Goal: Task Accomplishment & Management: Manage account settings

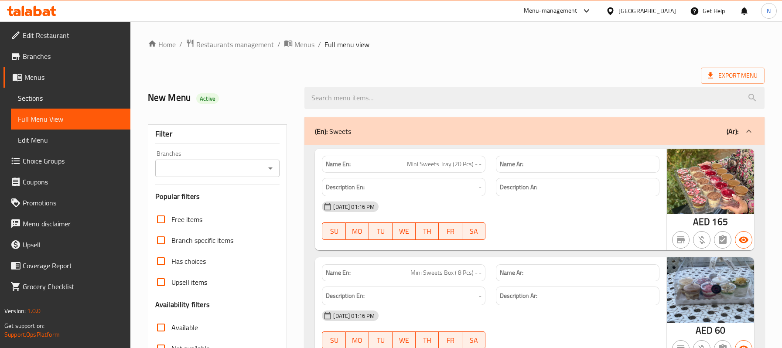
scroll to position [175, 0]
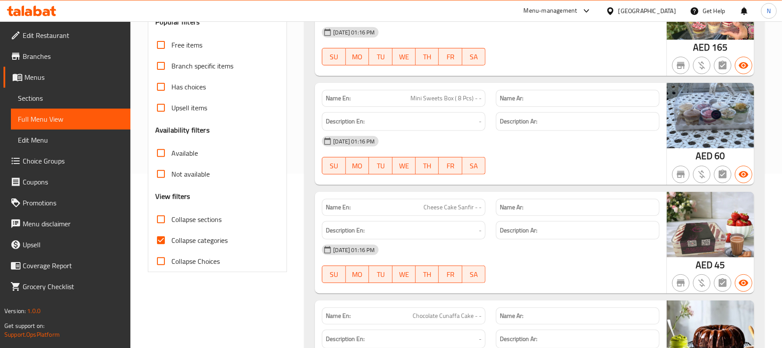
click at [196, 224] on span "Collapse sections" at bounding box center [197, 219] width 50 height 10
click at [172, 224] on input "Collapse sections" at bounding box center [161, 219] width 21 height 21
checkbox input "true"
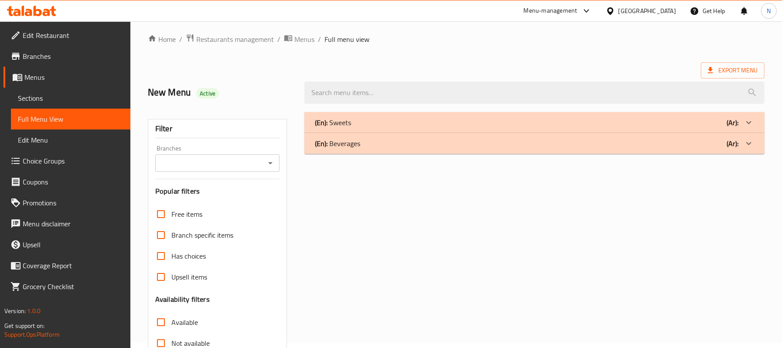
scroll to position [0, 0]
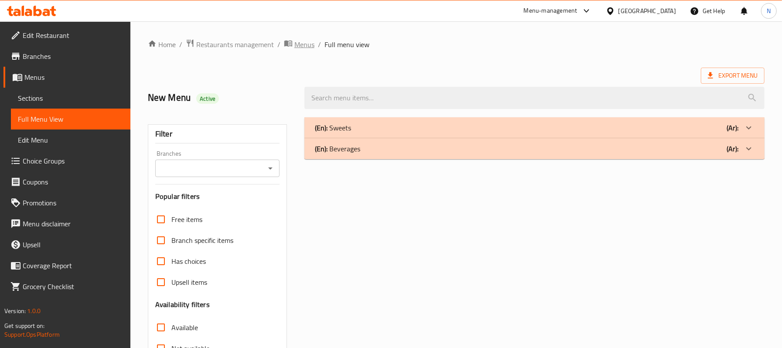
click at [306, 46] on span "Menus" at bounding box center [305, 44] width 20 height 10
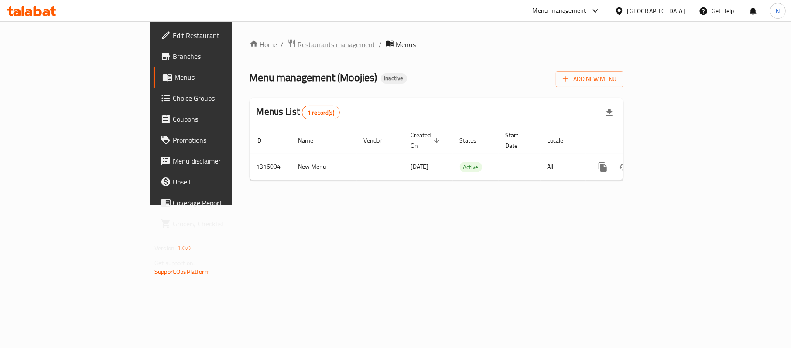
click at [298, 46] on span "Restaurants management" at bounding box center [337, 44] width 78 height 10
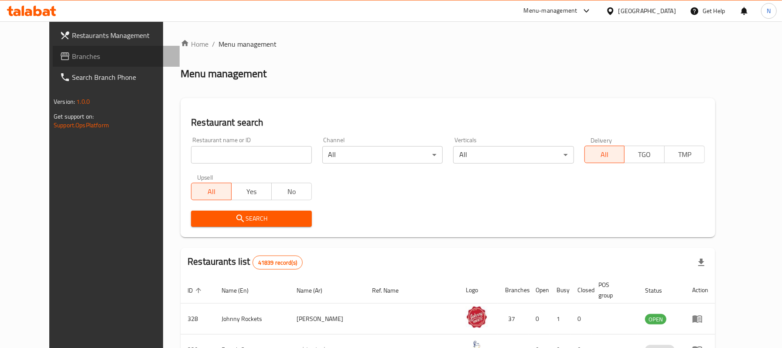
click at [72, 57] on span "Branches" at bounding box center [122, 56] width 101 height 10
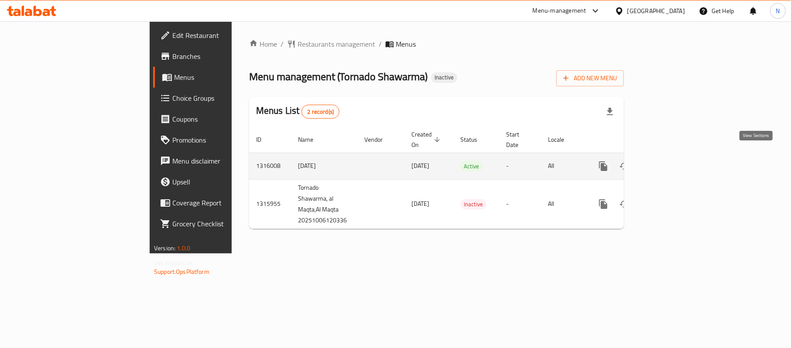
click at [677, 156] on link "enhanced table" at bounding box center [666, 166] width 21 height 21
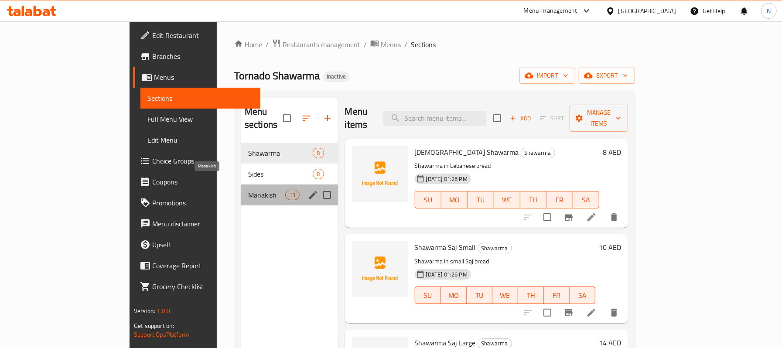
click at [248, 190] on span "Manakish" at bounding box center [266, 195] width 37 height 10
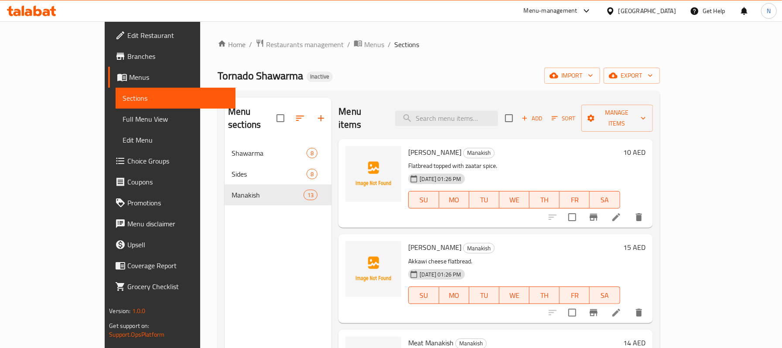
click at [421, 170] on div "[DATE] 01:26 PM" at bounding box center [432, 178] width 55 height 17
click at [418, 161] on p "Flatbread topped with zaatar spice." at bounding box center [514, 166] width 212 height 11
click at [472, 111] on input "search" at bounding box center [446, 118] width 103 height 15
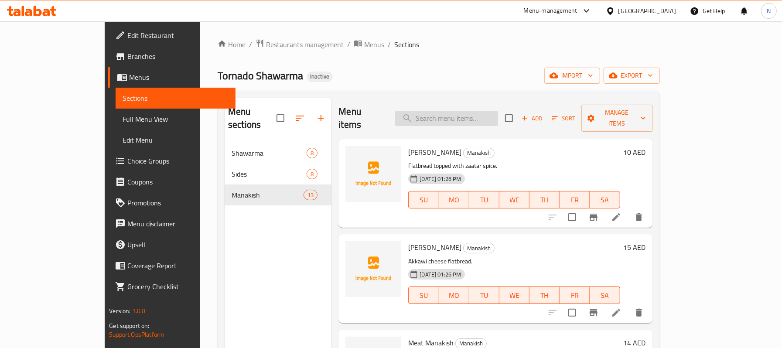
paste input "Shawarma on Rice"
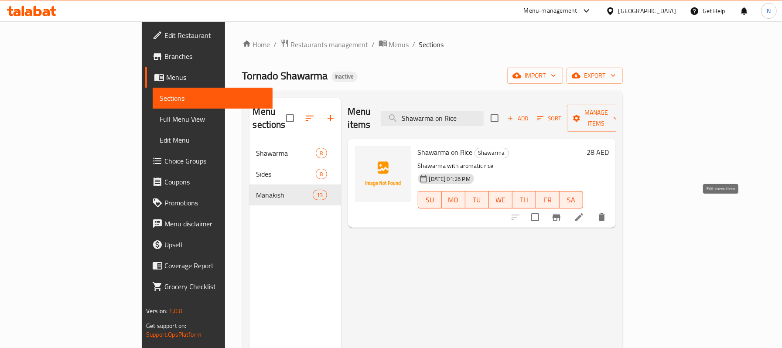
type input "Shawarma on Rice"
click at [585, 212] on icon at bounding box center [579, 217] width 10 height 10
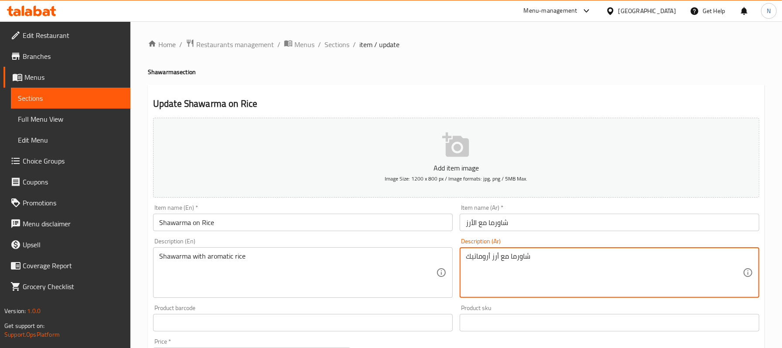
drag, startPoint x: 491, startPoint y: 258, endPoint x: 454, endPoint y: 260, distance: 37.6
type textarea "شاورما مع أرزعطري"
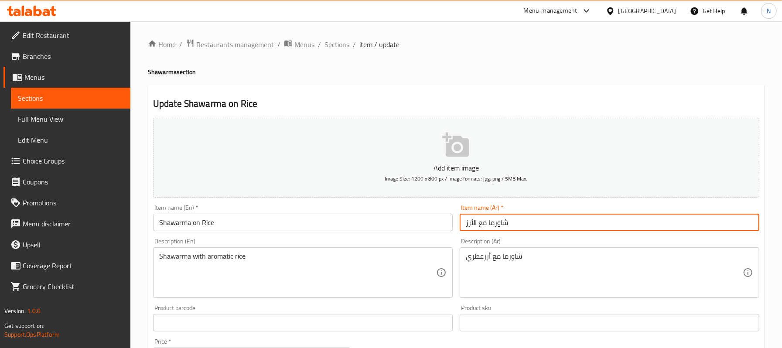
click at [536, 231] on input "شاورما مع الأرز" at bounding box center [610, 222] width 300 height 17
click at [334, 49] on span "Sections" at bounding box center [337, 44] width 25 height 10
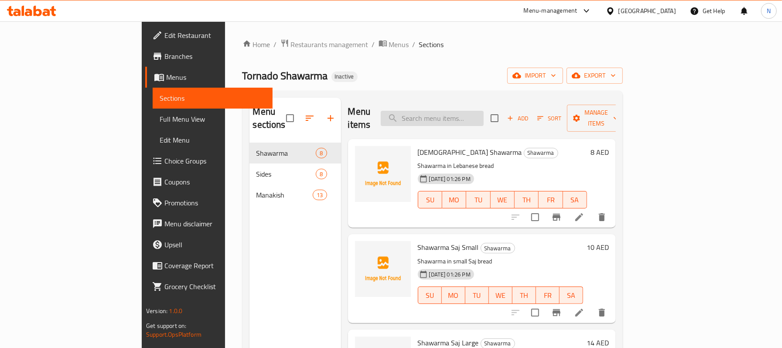
click at [484, 111] on input "search" at bounding box center [432, 118] width 103 height 15
paste input "Shawarma Burger"
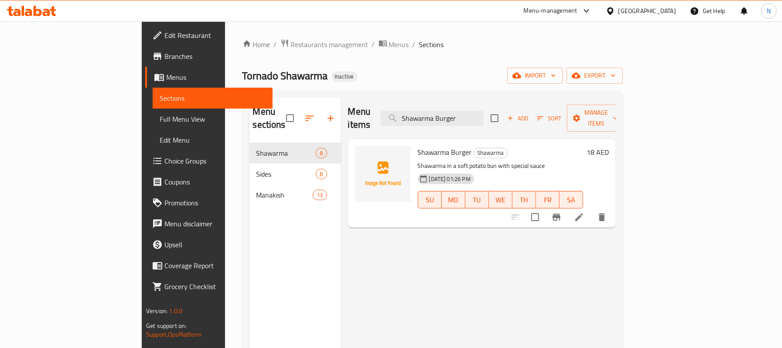
type input "Shawarma Burger"
click at [592, 209] on li at bounding box center [579, 217] width 24 height 16
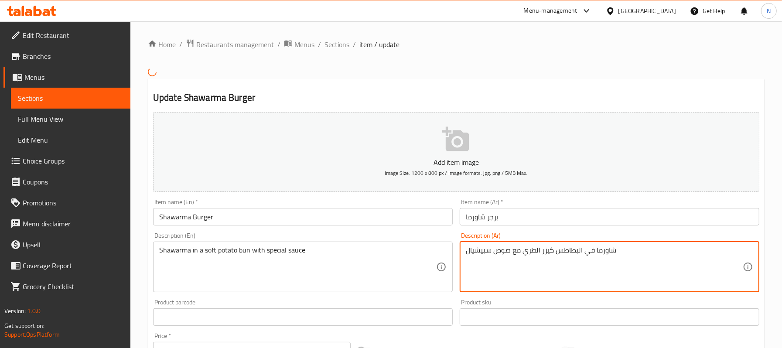
click at [579, 248] on textarea "شاورما في البطاطس كيزر الطري مع صوص سبيشيال" at bounding box center [604, 266] width 277 height 41
click at [567, 253] on textarea "شاورما في بطاطس كيزر الطري مع صوص سبيشيال" at bounding box center [604, 266] width 277 height 41
click at [539, 254] on textarea "شاورما في كيزر الطري مع صوص سبيشيال" at bounding box center [604, 266] width 277 height 41
click at [536, 251] on textarea "شاورما في كيزر الطري مع صوص سبيشيال" at bounding box center [604, 266] width 277 height 41
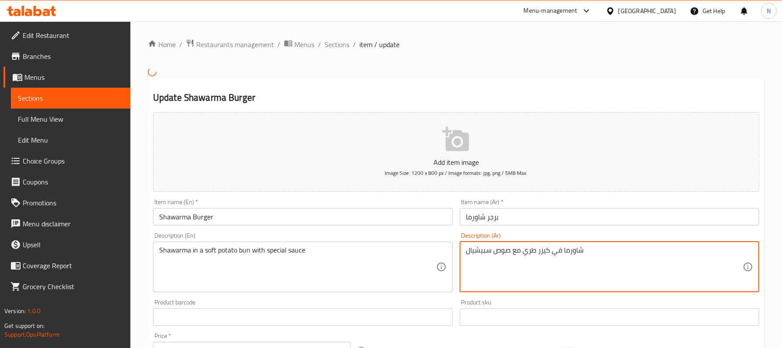
paste textarea "طاطس"
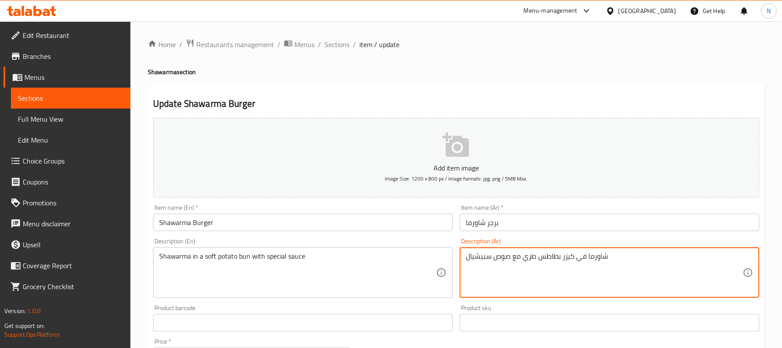
type textarea "شاورما في كيزر بطاطس طري مع صوص سبيشيال"
click at [536, 222] on input "برجر شاورما" at bounding box center [610, 222] width 300 height 17
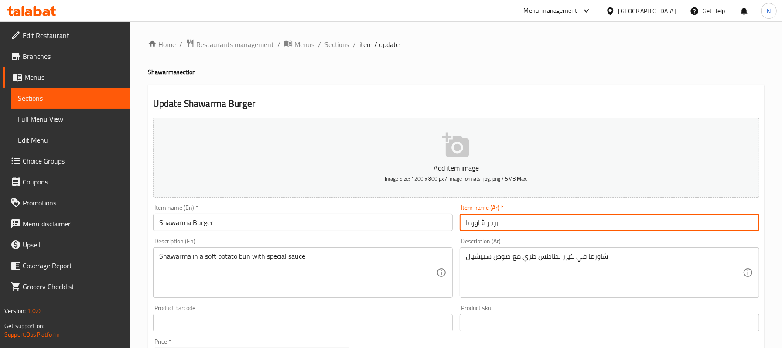
click at [334, 41] on span "Sections" at bounding box center [337, 44] width 25 height 10
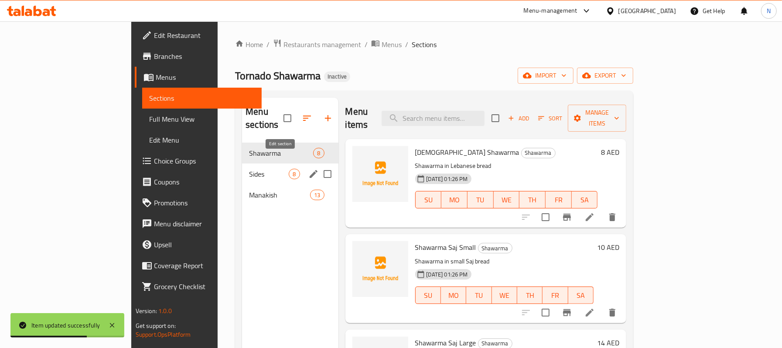
click at [310, 170] on icon "edit" at bounding box center [314, 174] width 8 height 8
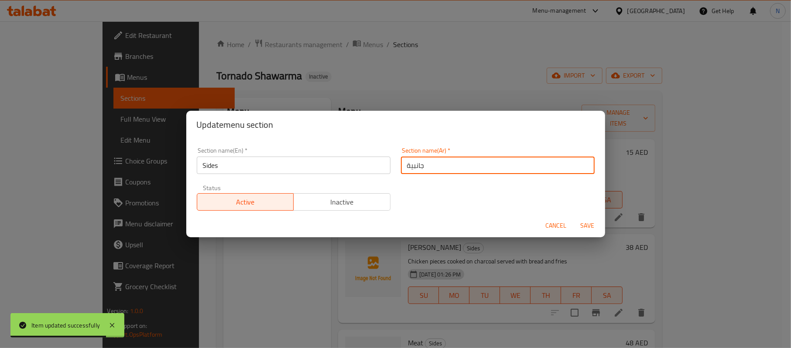
drag, startPoint x: 442, startPoint y: 165, endPoint x: 430, endPoint y: 166, distance: 11.8
click at [430, 166] on input "جانبية" at bounding box center [498, 165] width 194 height 17
click at [401, 164] on input "جانبية" at bounding box center [498, 165] width 194 height 17
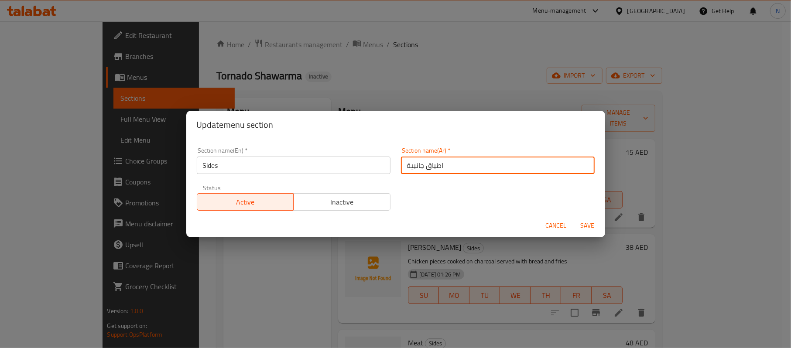
type input "اطباق جانبية"
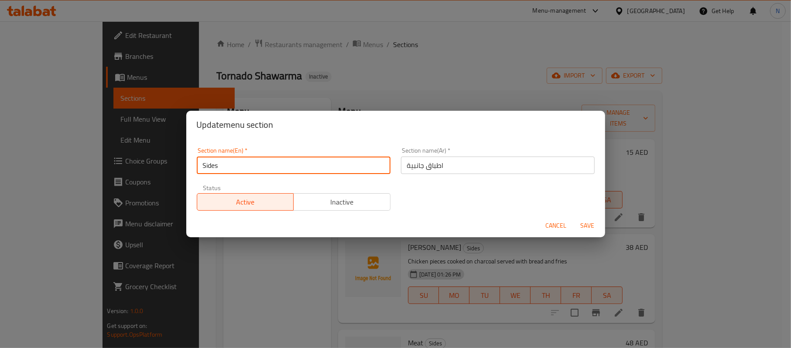
click at [236, 166] on input "Sides" at bounding box center [294, 165] width 194 height 17
type input "Side dishes"
click at [574, 218] on button "Save" at bounding box center [588, 226] width 28 height 16
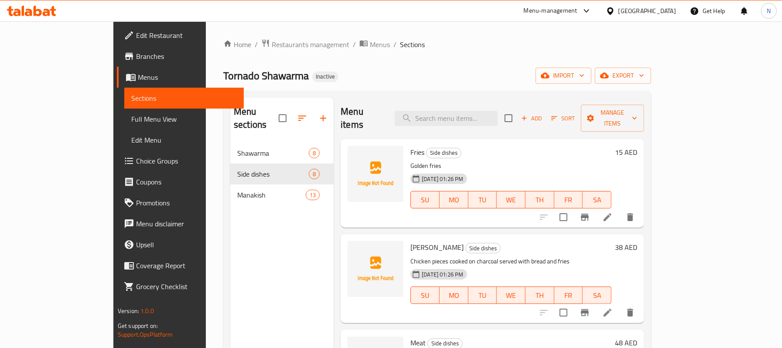
click at [613, 212] on icon at bounding box center [608, 217] width 10 height 10
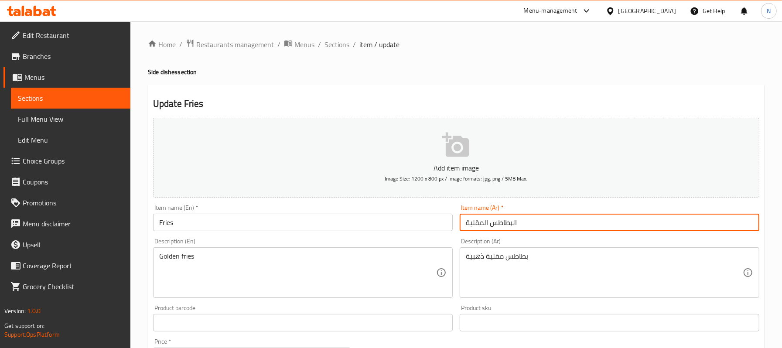
drag, startPoint x: 519, startPoint y: 232, endPoint x: 388, endPoint y: 227, distance: 131.9
click at [388, 227] on div "Add item image Image Size: 1200 x 800 px / Image formats: jpg, png / 5MB Max. I…" at bounding box center [457, 302] width 614 height 376
click at [473, 219] on input "فرايز" at bounding box center [610, 222] width 300 height 17
click at [489, 219] on input "فرايز" at bounding box center [610, 222] width 300 height 17
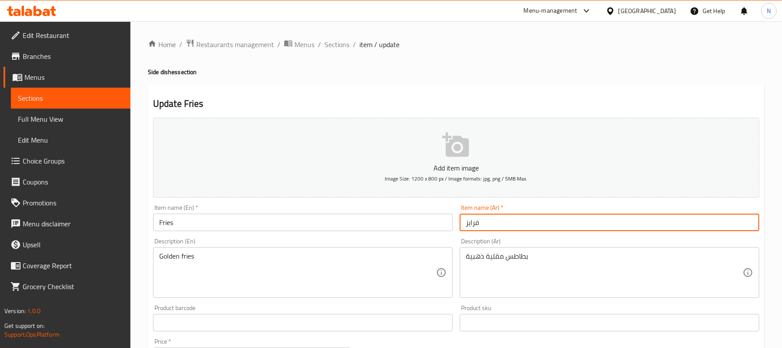
click at [489, 219] on input "فرايز" at bounding box center [610, 222] width 300 height 17
type input "فرايز"
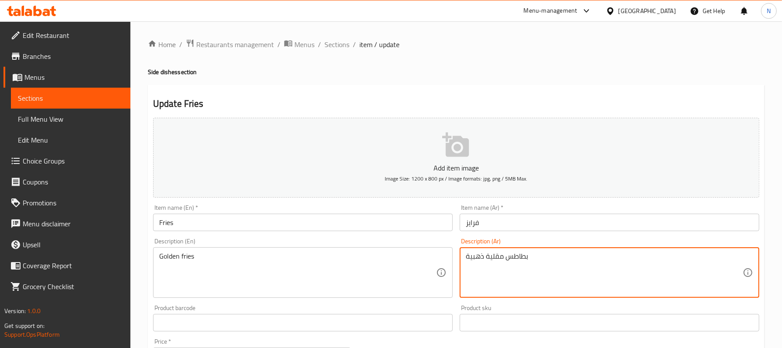
click at [502, 255] on textarea "بطاطس مقلية ذهبية" at bounding box center [604, 272] width 277 height 41
paste textarea "فرايز"
type textarea "[PERSON_NAME]"
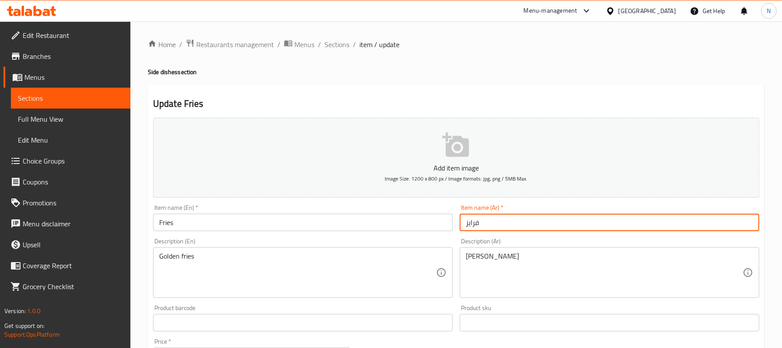
click at [505, 227] on input "فرايز" at bounding box center [610, 222] width 300 height 17
click at [340, 52] on div "Home / Restaurants management / Menus / Sections / item / update Side dishes se…" at bounding box center [456, 319] width 617 height 560
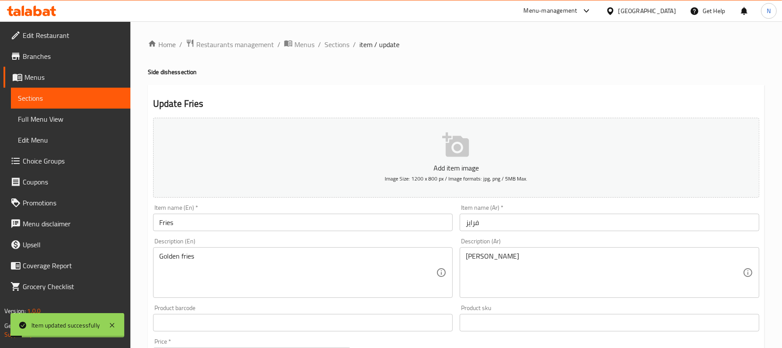
click at [340, 52] on div "Home / Restaurants management / Menus / Sections / item / update Side dishes se…" at bounding box center [456, 319] width 617 height 560
click at [337, 47] on span "Sections" at bounding box center [337, 44] width 25 height 10
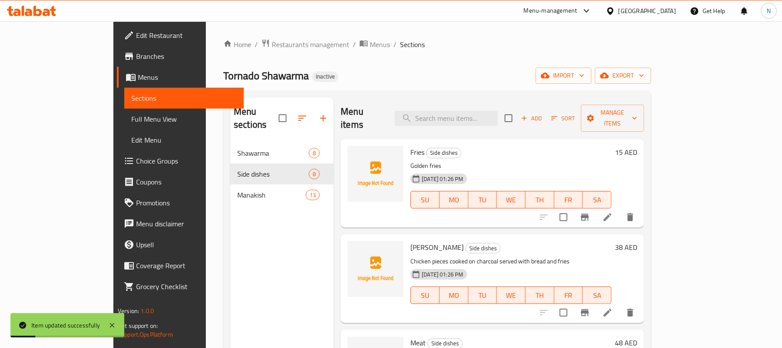
click at [504, 101] on div "Menu items Add Sort Manage items" at bounding box center [493, 118] width 304 height 41
click at [498, 111] on input "search" at bounding box center [446, 118] width 103 height 15
paste input "[PERSON_NAME]"
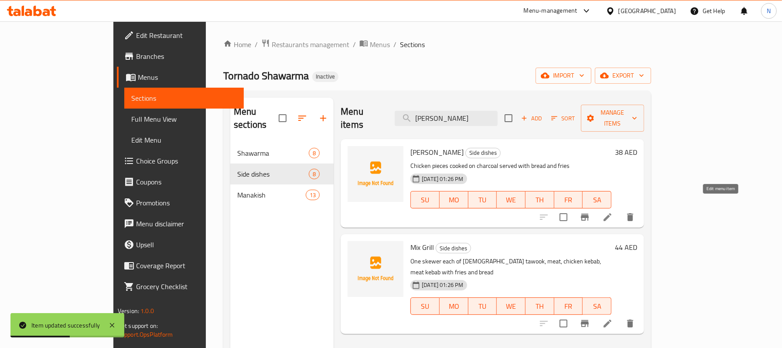
type input "[PERSON_NAME]"
click at [612, 213] on icon at bounding box center [608, 217] width 8 height 8
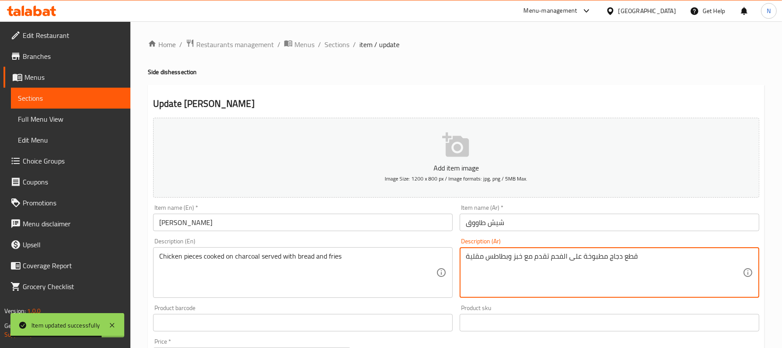
drag, startPoint x: 508, startPoint y: 257, endPoint x: 436, endPoint y: 249, distance: 73.3
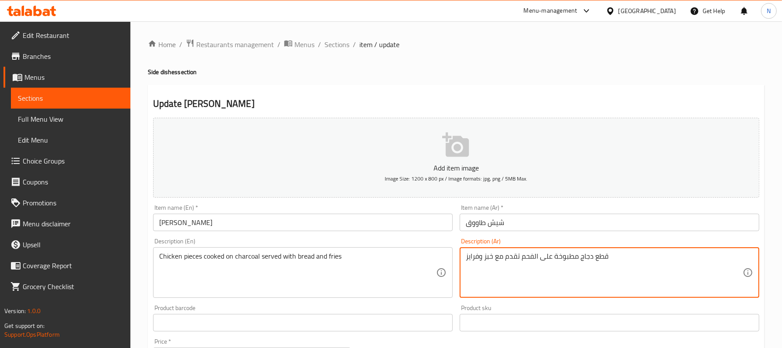
type textarea "قطع دجاج مطبوخة على الفحم تقدم مع خبز وفرايز"
click at [487, 221] on input "شيش طاووق" at bounding box center [610, 222] width 300 height 17
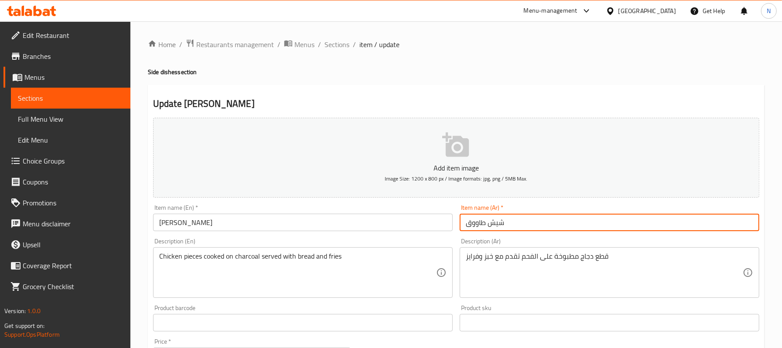
drag, startPoint x: 334, startPoint y: 43, endPoint x: 344, endPoint y: 32, distance: 14.2
click at [334, 43] on span "Sections" at bounding box center [337, 44] width 25 height 10
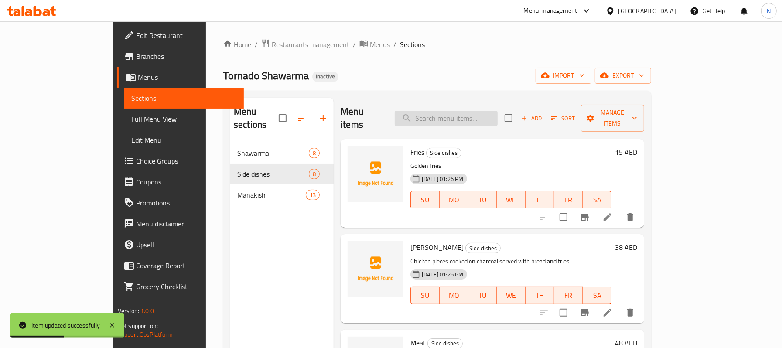
click at [491, 111] on input "search" at bounding box center [446, 118] width 103 height 15
paste input "Meat"
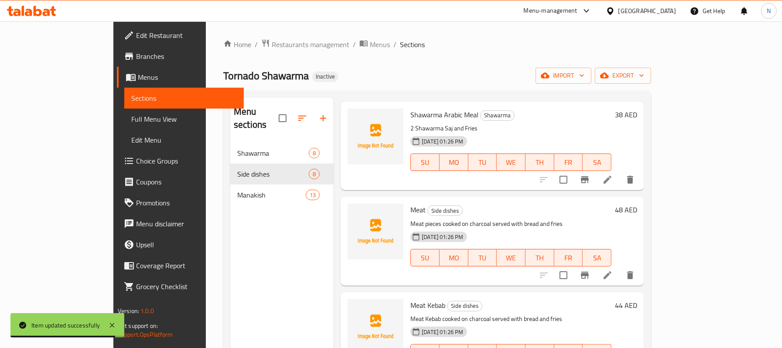
scroll to position [58, 0]
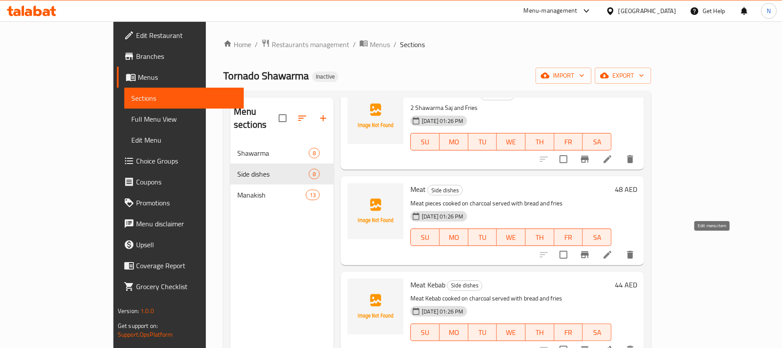
type input "Mea"
click at [613, 250] on icon at bounding box center [608, 255] width 10 height 10
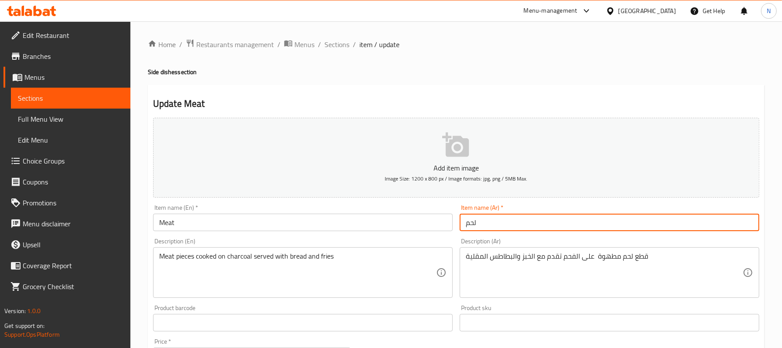
click at [559, 226] on input "لحم" at bounding box center [610, 222] width 300 height 17
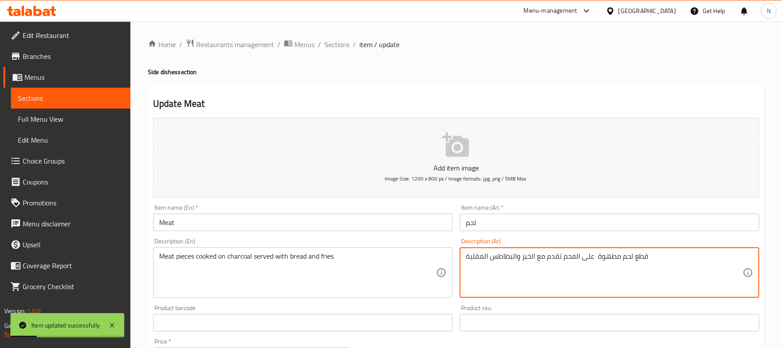
drag, startPoint x: 518, startPoint y: 255, endPoint x: 449, endPoint y: 250, distance: 69.1
click at [449, 250] on div "Add item image Image Size: 1200 x 800 px / Image formats: jpg, png / 5MB Max. I…" at bounding box center [457, 302] width 614 height 376
type textarea "قطع لحم مطهوة على الفحم تقدم مع الخبز وفرايز"
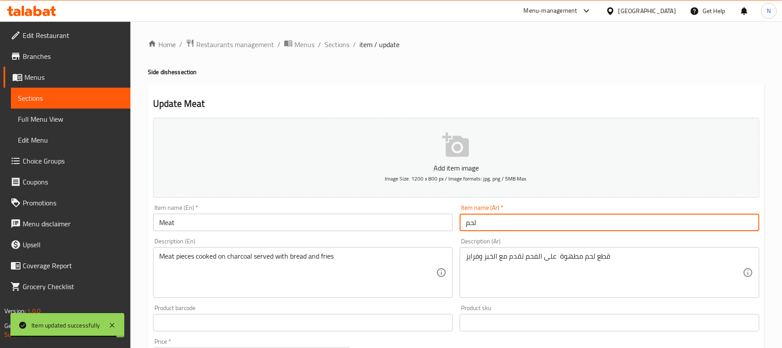
click at [524, 227] on input "لحم" at bounding box center [610, 222] width 300 height 17
click at [337, 49] on span "Sections" at bounding box center [337, 44] width 25 height 10
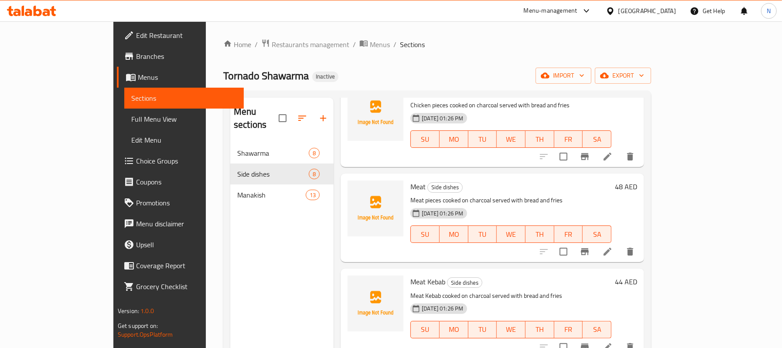
scroll to position [175, 0]
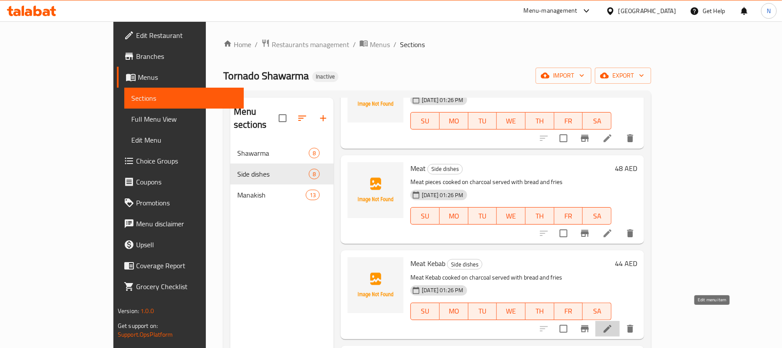
click at [612, 325] on icon at bounding box center [608, 329] width 8 height 8
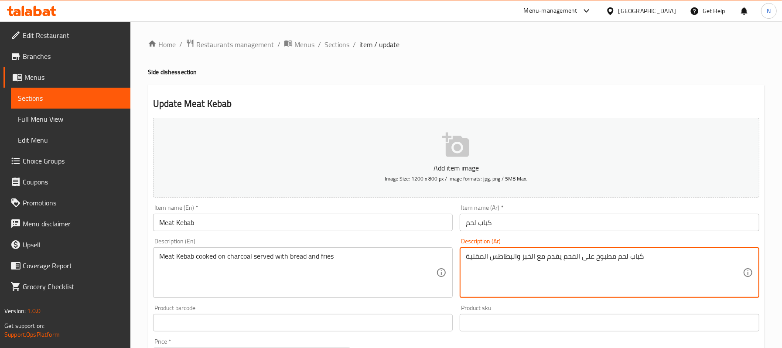
drag, startPoint x: 514, startPoint y: 261, endPoint x: 507, endPoint y: 261, distance: 7.0
click at [517, 261] on textarea "كباب لحم مطبوخ على الفحم يقدم مع الخبز والبطاطس المقلية" at bounding box center [604, 272] width 277 height 41
drag, startPoint x: 518, startPoint y: 257, endPoint x: 465, endPoint y: 255, distance: 52.8
click at [465, 255] on div "كباب لحم مطبوخ على الفحم يقدم مع الخبز والبطاطس المقلية Description (Ar)" at bounding box center [610, 272] width 300 height 51
type textarea "كباب لحم مطبوخ على الفحم يقدم مع الخبز وفرايز"
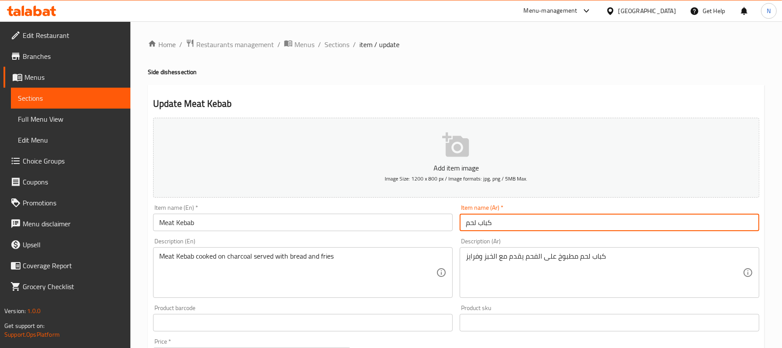
click at [486, 227] on input "كباب لحم" at bounding box center [610, 222] width 300 height 17
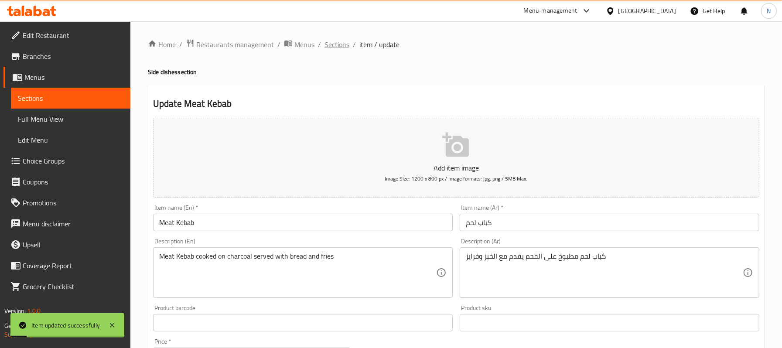
click at [342, 43] on span "Sections" at bounding box center [337, 44] width 25 height 10
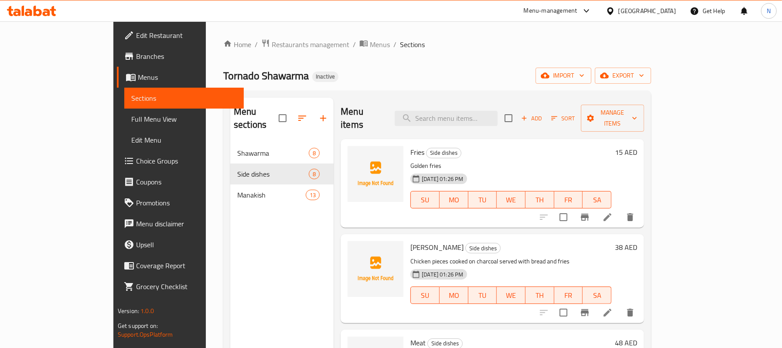
click at [493, 121] on div "Menu items Add Sort Manage items" at bounding box center [493, 118] width 304 height 41
click at [488, 111] on input "search" at bounding box center [446, 118] width 103 height 15
paste input "Chicken Kebab cooked on charcoal served with bread and fries"
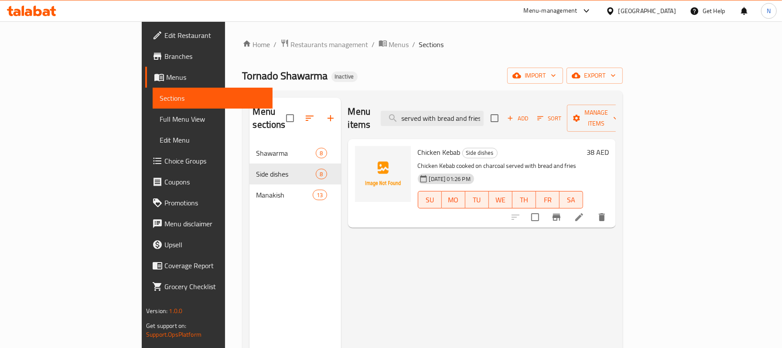
type input "Chicken Kebab cooked on charcoal served with bread and fries"
click at [592, 209] on li at bounding box center [579, 217] width 24 height 16
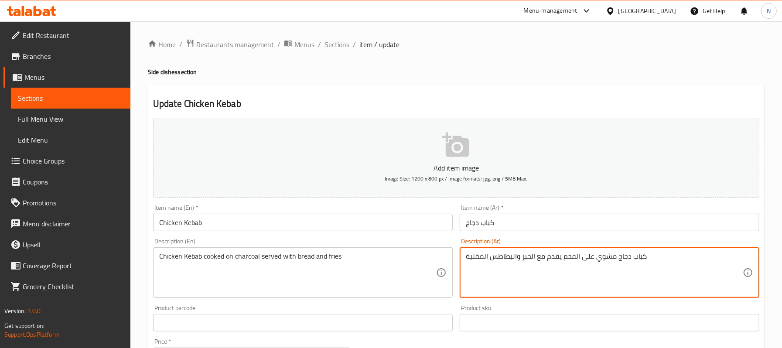
drag, startPoint x: 518, startPoint y: 257, endPoint x: 462, endPoint y: 257, distance: 55.9
drag, startPoint x: 559, startPoint y: 258, endPoint x: 573, endPoint y: 259, distance: 14.4
click at [573, 259] on textarea "كباب دجاج مشوي على الفحم يقدم مع الخبز وفرايز" at bounding box center [604, 272] width 277 height 41
type textarea "كباب دجاج مطهو على الفحم يقدم مع الخبز وفرايز"
click at [549, 229] on input "كباب دجاج" at bounding box center [610, 222] width 300 height 17
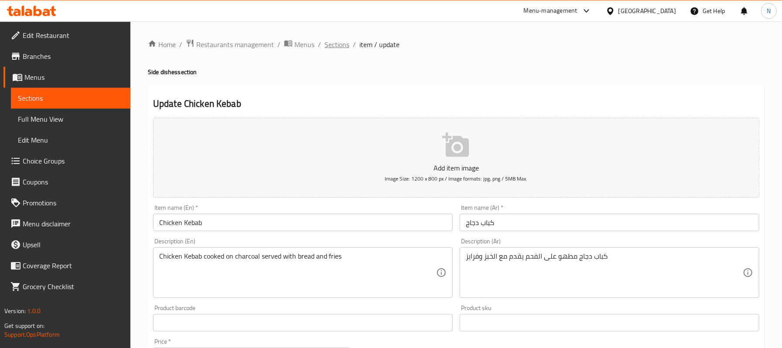
click at [344, 44] on span "Sections" at bounding box center [337, 44] width 25 height 10
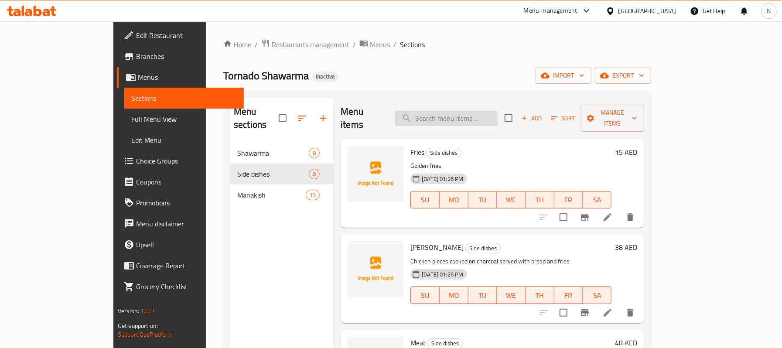
click at [458, 111] on input "search" at bounding box center [446, 118] width 103 height 15
paste input "[PERSON_NAME]"
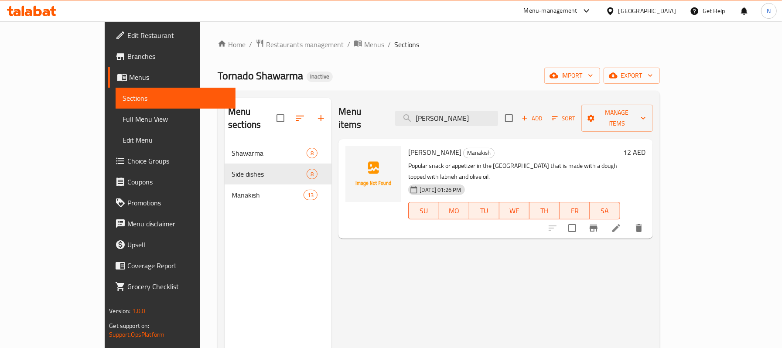
type input "[PERSON_NAME]"
click at [621, 224] on icon at bounding box center [617, 228] width 8 height 8
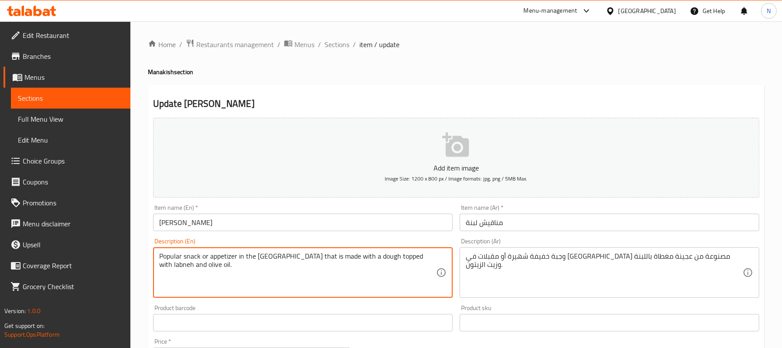
click at [272, 264] on textarea "Popular snack or appetizer in the Middle East that is made with a dough topped …" at bounding box center [297, 272] width 277 height 41
paste textarea "Dough, Labneh, Zaatar, Olive oil, Salt, Black pepper"
type textarea "Dough, Labneh, Zaatar, Olive oil, Salt, Black pepper."
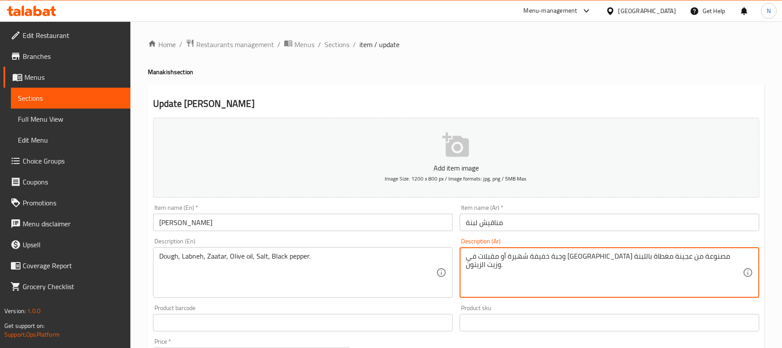
click at [507, 262] on textarea "وجبة خفيفة شهيرة أو مقبلات في الشرق الأوسط مصنوعة من عجينة مغطاة باللبنة وزيت ا…" at bounding box center [604, 272] width 277 height 41
paste textarea "عجين, لبنة, زعتر, زيت زيتون, ملح, فلفل أسود"
type textarea "عجين, لبنة, زعتر, [PERSON_NAME], ملح, فلفل أسود."
click at [503, 223] on input "مناقيش لبنة" at bounding box center [610, 222] width 300 height 17
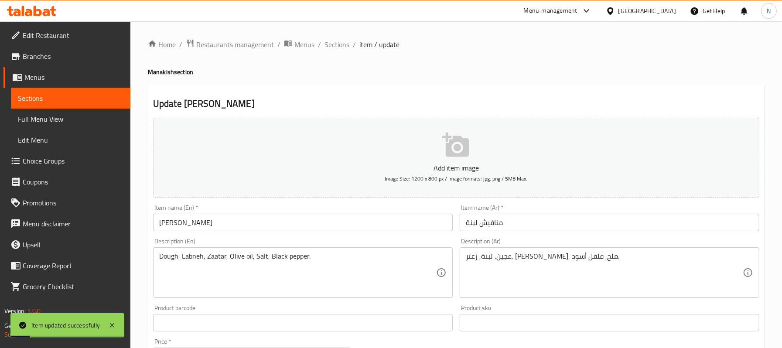
click at [323, 55] on div "Home / Restaurants management / Menus / Sections / item / update Manakish secti…" at bounding box center [456, 319] width 617 height 560
click at [329, 50] on span "Sections" at bounding box center [337, 44] width 25 height 10
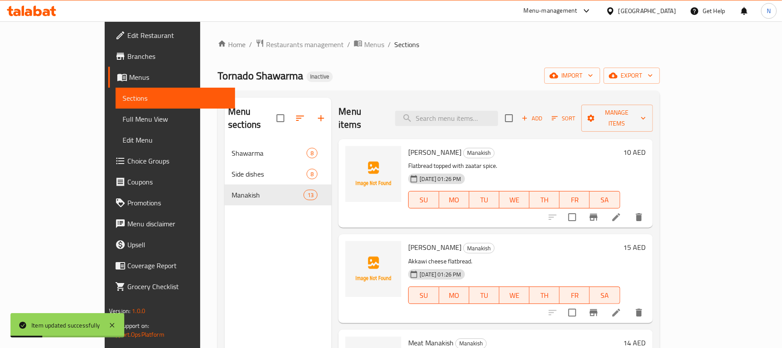
click at [540, 102] on div "Menu items Add Sort Manage items" at bounding box center [496, 118] width 314 height 41
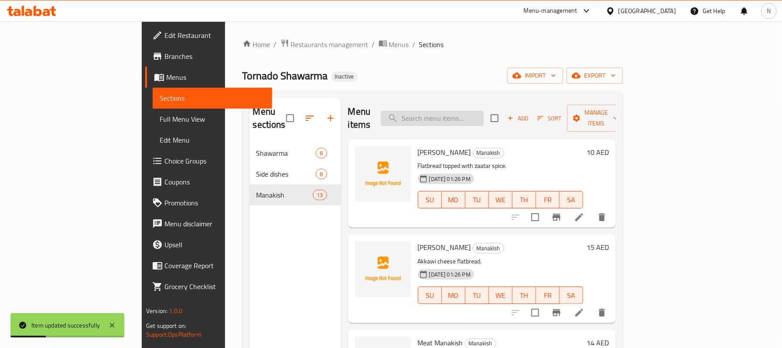
click at [484, 113] on input "search" at bounding box center [432, 118] width 103 height 15
paste input "Kraft Honey Manakish"
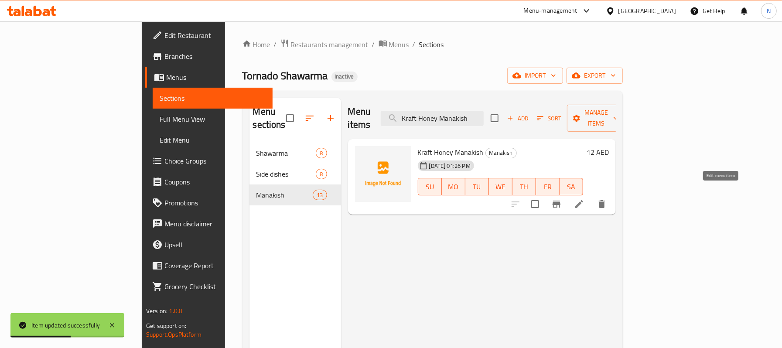
type input "Kraft Honey Manakish"
click at [585, 199] on icon at bounding box center [579, 204] width 10 height 10
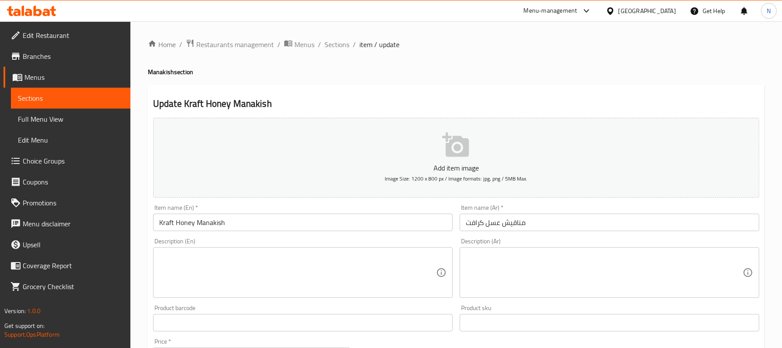
click at [257, 244] on div "Description (En) Description (En)" at bounding box center [303, 268] width 300 height 60
click at [266, 250] on div "Description (En)" at bounding box center [303, 272] width 300 height 51
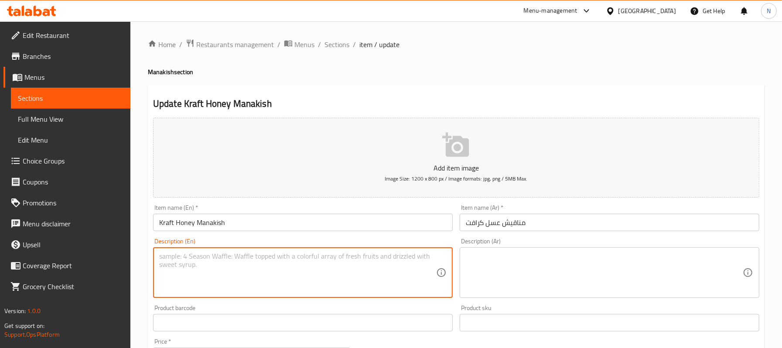
paste textarea "Lebanese flatbread with Kraft cheese and honey."
type textarea "Lebanese flatbread with Kraft cheese and honey."
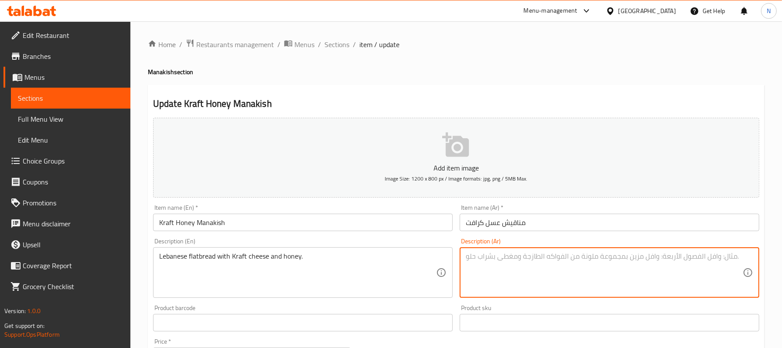
click at [557, 269] on textarea at bounding box center [604, 272] width 277 height 41
paste textarea "خبز لبناني مع جبنة كرافت و عسل."
click at [549, 257] on textarea "خبز لبناني مع جبنة كرافت و عسل." at bounding box center [604, 272] width 277 height 41
type textarea "خبز مسطح لبناني مع جبنة كرافت و عسل."
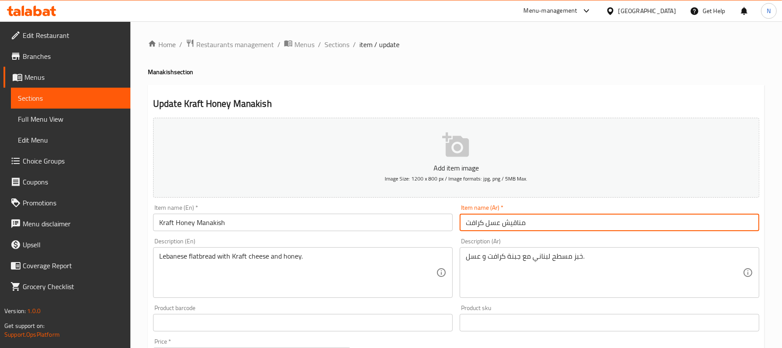
click at [535, 223] on input "مناقيش عسل كرافت" at bounding box center [610, 222] width 300 height 17
click at [338, 45] on span "Sections" at bounding box center [337, 44] width 25 height 10
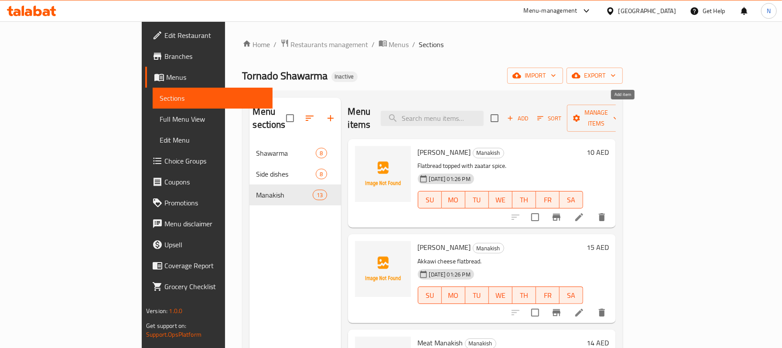
click at [530, 113] on span "Add" at bounding box center [518, 118] width 24 height 10
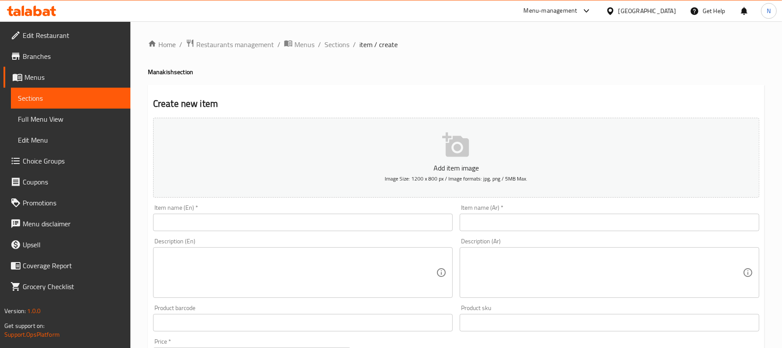
click at [339, 209] on div "Item name (En)   * Item name (En) *" at bounding box center [303, 218] width 300 height 27
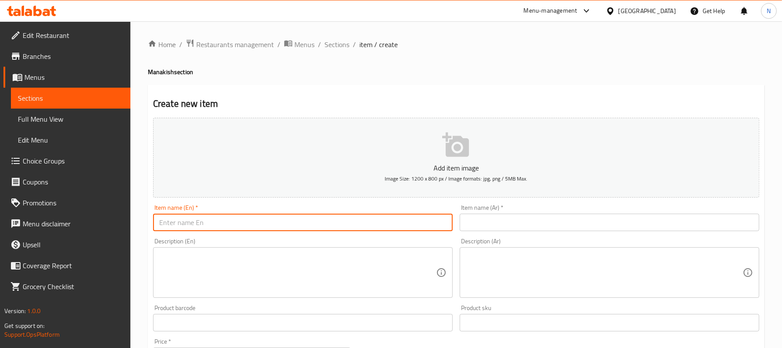
click at [342, 225] on input "text" at bounding box center [303, 222] width 300 height 17
paste input "[PERSON_NAME]"
type input "[PERSON_NAME]"
click at [503, 218] on input "text" at bounding box center [610, 222] width 300 height 17
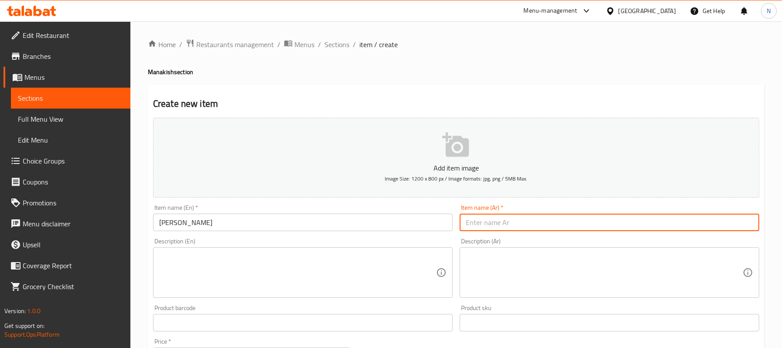
paste input "مناقيش مرتديلا"
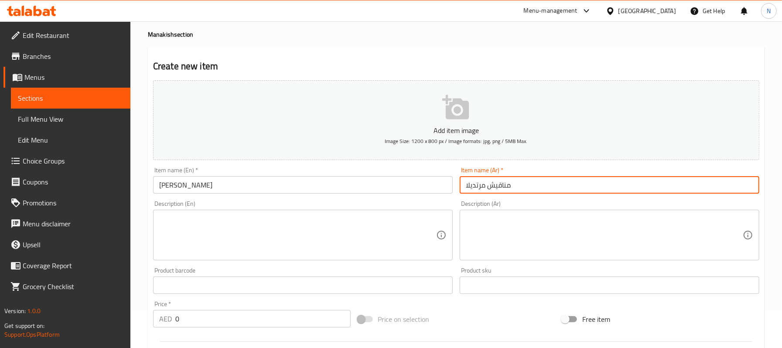
scroll to position [58, 0]
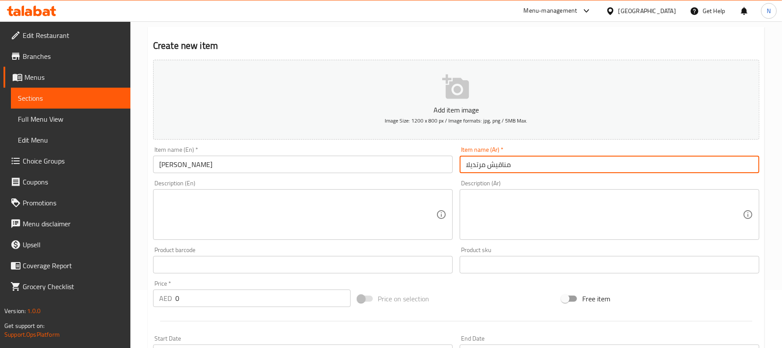
type input "مناقيش مرتديلا"
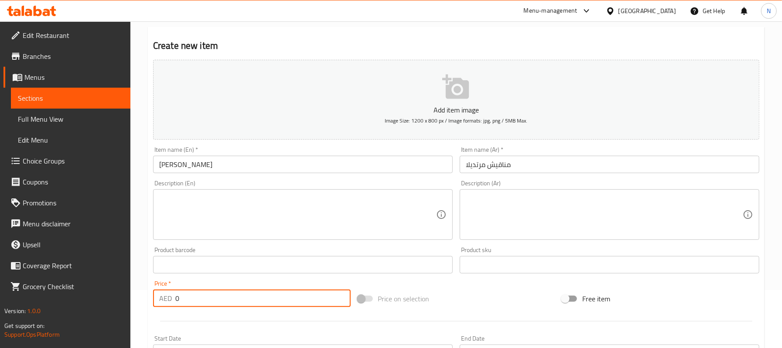
drag, startPoint x: 231, startPoint y: 297, endPoint x: 145, endPoint y: 297, distance: 85.5
click at [146, 297] on div "Home / Restaurants management / Menus / Sections / item / create Manakish secti…" at bounding box center [456, 260] width 652 height 595
type input "17"
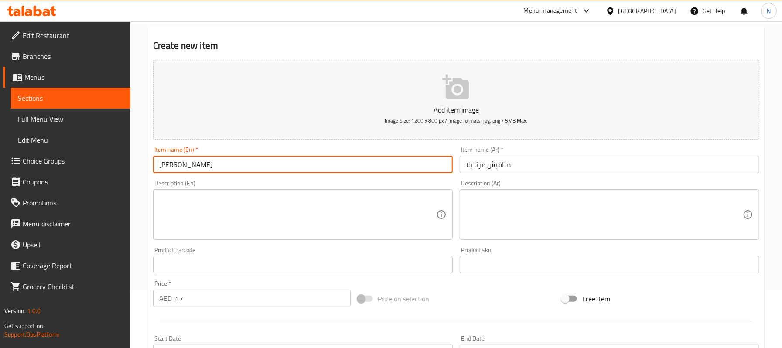
click at [206, 161] on input "[PERSON_NAME]" at bounding box center [303, 164] width 300 height 17
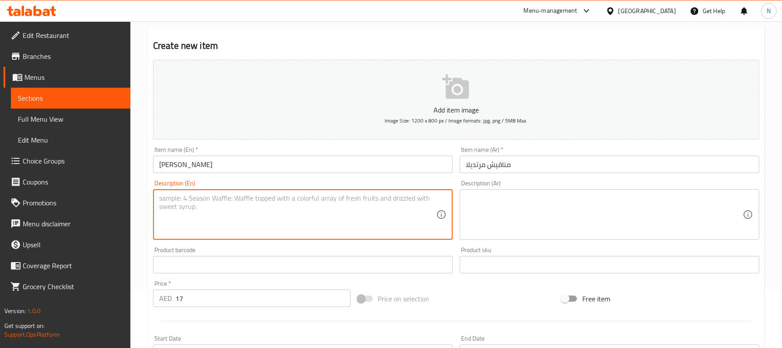
click at [345, 215] on textarea at bounding box center [297, 214] width 277 height 41
paste textarea "Dough, mortadella, mozzarella cheese, tomato sauce, olive oil, oregano, salt, b…"
type textarea "Dough, mortadella, mozzarella cheese, tomato sauce, olive oil, oregano, salt, b…"
click at [541, 205] on textarea at bounding box center [604, 214] width 277 height 41
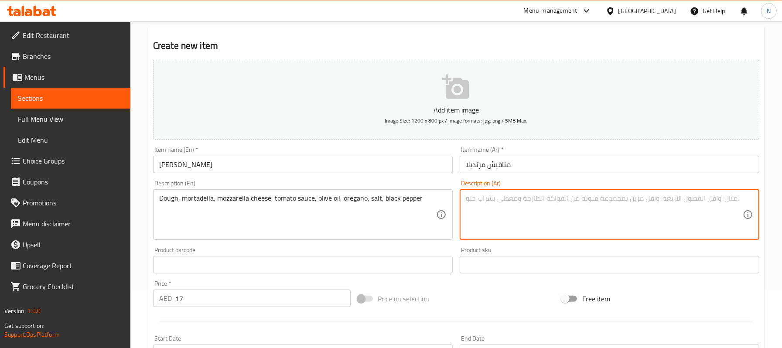
paste textarea "عجينة، [PERSON_NAME]، جبنة موتزاريلا، صلصة طماطم، زيت زيتون، اوريجانو، ملح، فلف…"
type textarea "عجينة، [PERSON_NAME]، جبنة موتزاريلا، صلصة طماطم، زيت زيتون، اوريجانو، ملح، فلف…"
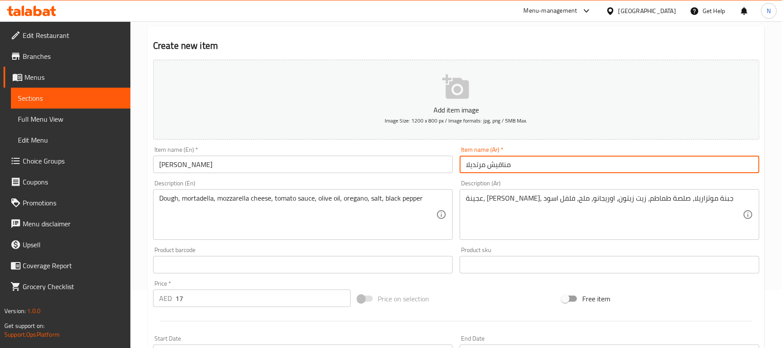
click at [517, 167] on input "مناقيش مرتديلا" at bounding box center [610, 164] width 300 height 17
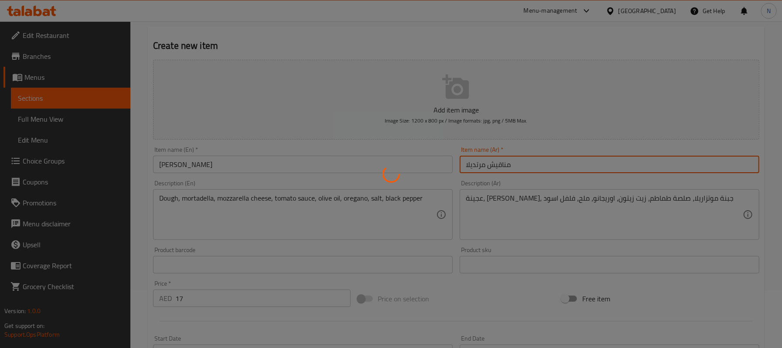
type input "0"
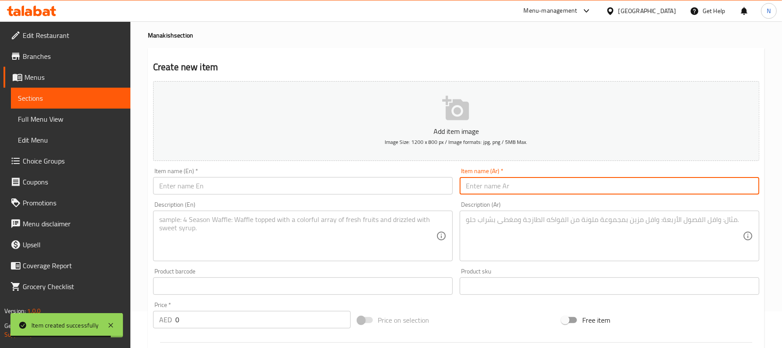
scroll to position [0, 0]
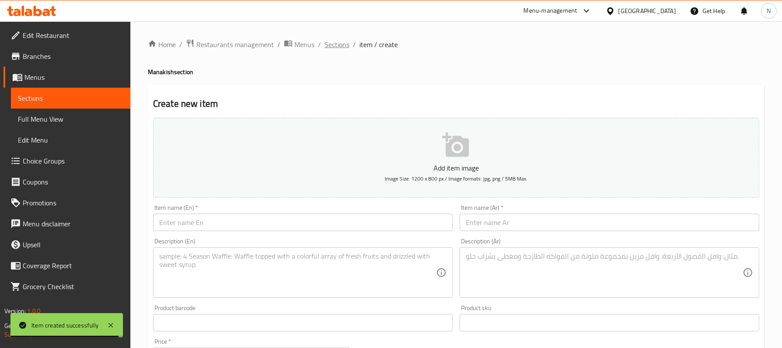
click at [337, 46] on span "Sections" at bounding box center [337, 44] width 25 height 10
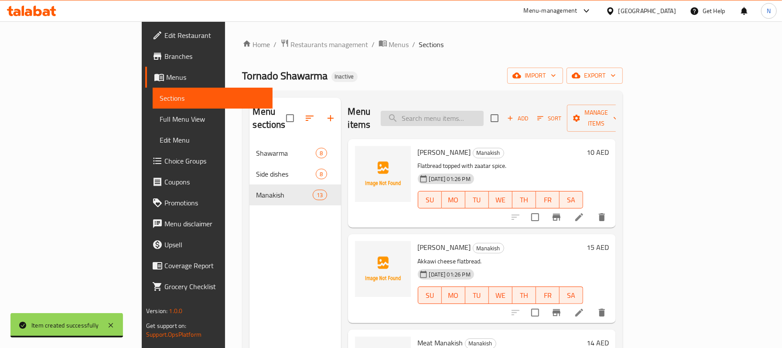
click at [451, 115] on input "search" at bounding box center [432, 118] width 103 height 15
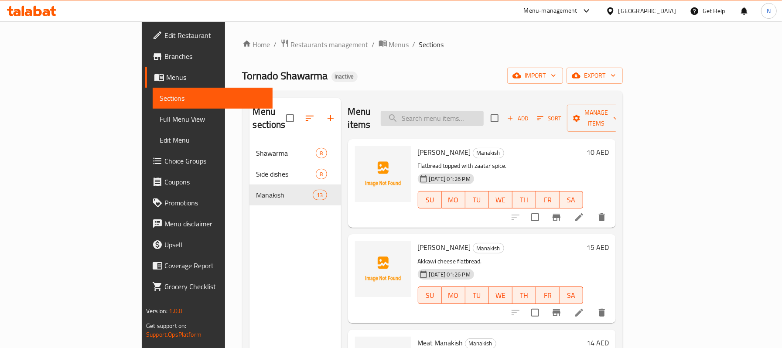
paste input "Kibbeh"
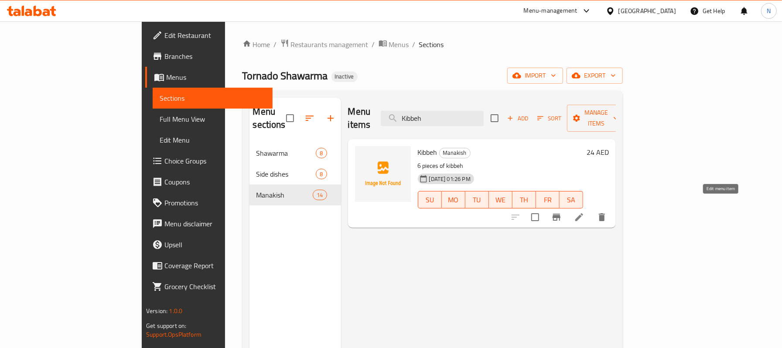
type input "Kibbeh"
click at [585, 212] on icon at bounding box center [579, 217] width 10 height 10
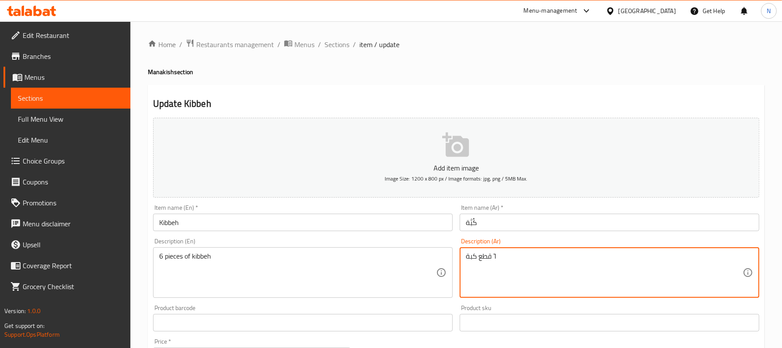
click at [497, 257] on textarea "٦ قطع كبة" at bounding box center [604, 272] width 277 height 41
click at [494, 254] on textarea "٦ قطع كبة" at bounding box center [604, 272] width 277 height 41
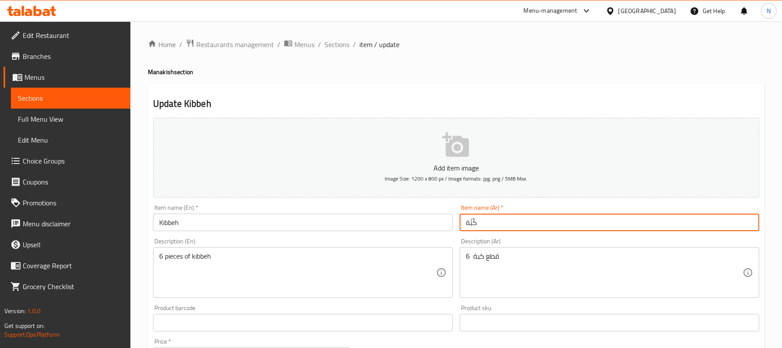
click at [521, 225] on input "كُبَّة" at bounding box center [610, 222] width 300 height 17
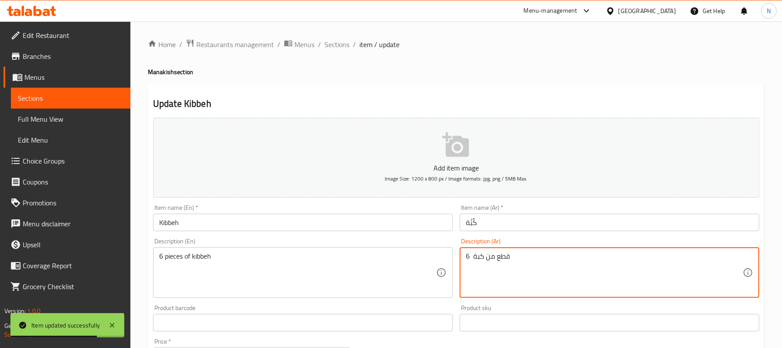
type textarea "6 قطع من كبة"
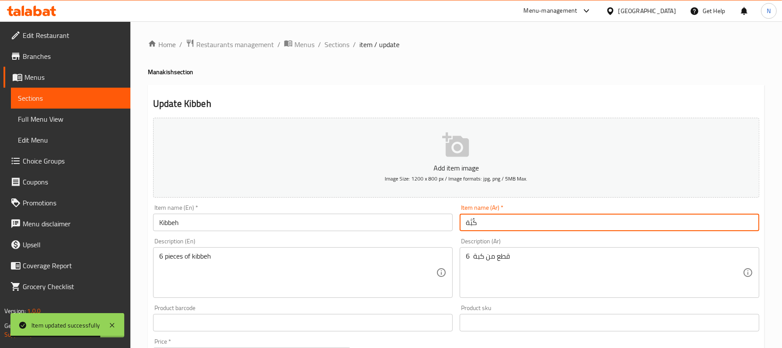
click at [503, 231] on input "كُبَّة" at bounding box center [610, 222] width 300 height 17
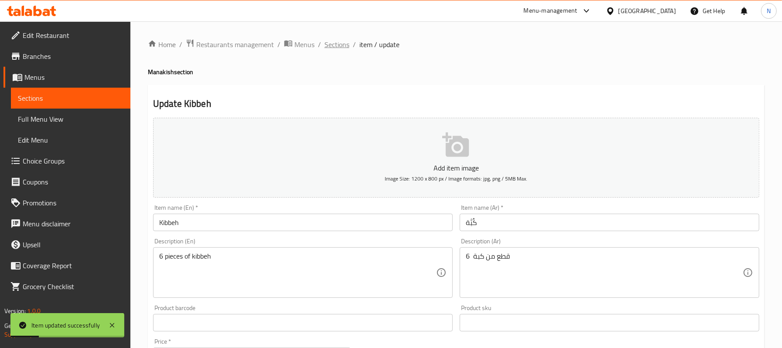
click at [332, 43] on span "Sections" at bounding box center [337, 44] width 25 height 10
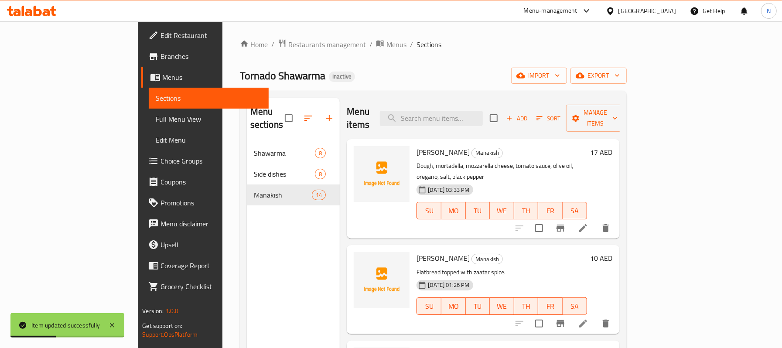
click at [536, 112] on div "Menu items Add Sort Manage items" at bounding box center [483, 118] width 273 height 41
click at [483, 111] on input "search" at bounding box center [431, 118] width 103 height 15
paste input "Mix Grill"
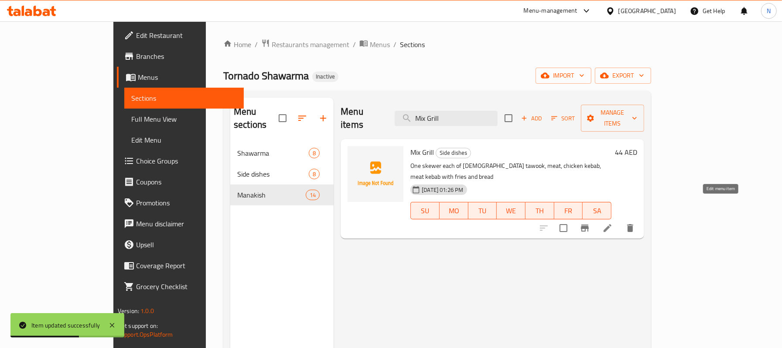
type input "Mix Grill"
click at [613, 223] on icon at bounding box center [608, 228] width 10 height 10
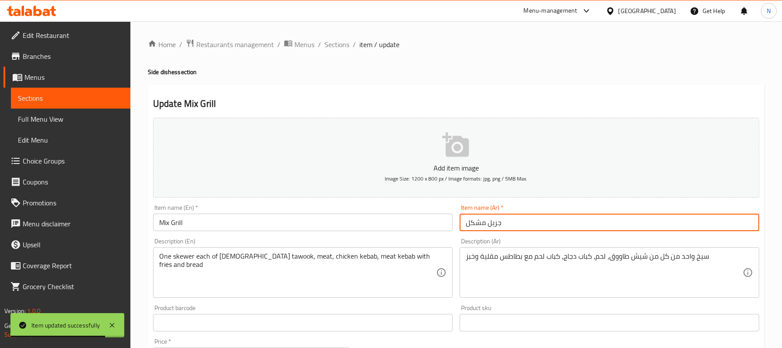
drag, startPoint x: 503, startPoint y: 222, endPoint x: 452, endPoint y: 229, distance: 51.5
click at [452, 229] on div "Add item image Image Size: 1200 x 800 px / Image formats: jpg, png / 5MB Max. I…" at bounding box center [457, 302] width 614 height 376
type input "مكس جريل"
click at [325, 44] on span "Sections" at bounding box center [337, 44] width 25 height 10
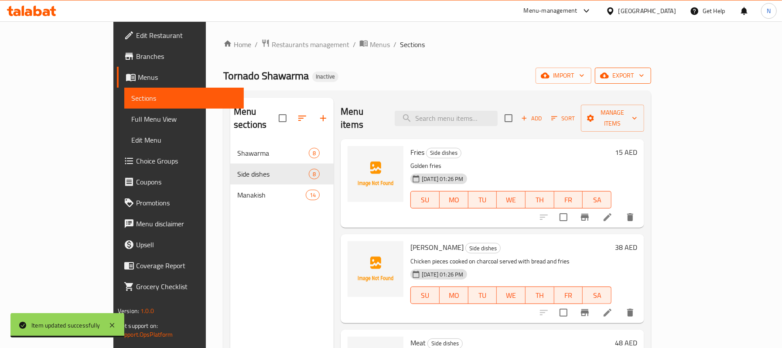
click at [645, 72] on span "export" at bounding box center [623, 75] width 42 height 11
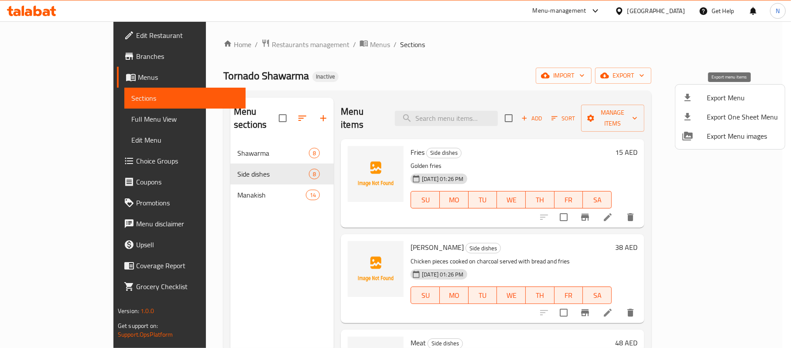
click at [724, 105] on li "Export Menu" at bounding box center [731, 97] width 110 height 19
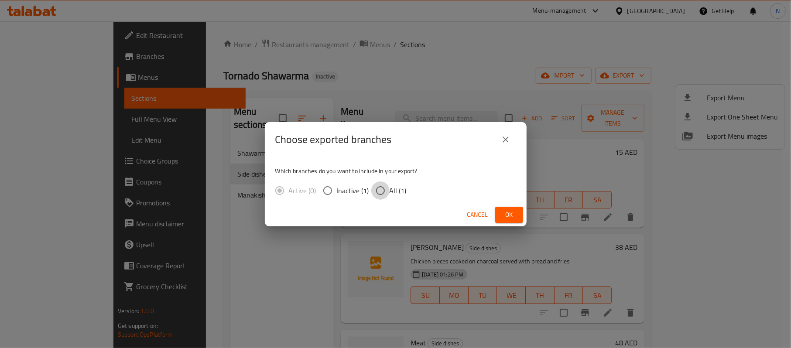
click at [381, 187] on input "All (1)" at bounding box center [380, 191] width 18 height 18
radio input "true"
click at [522, 206] on div "Cancel Ok" at bounding box center [396, 214] width 262 height 23
click at [501, 210] on button "Ok" at bounding box center [509, 215] width 28 height 16
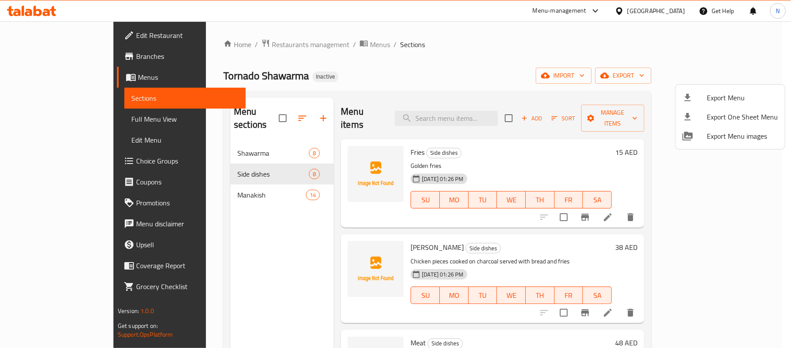
click at [66, 115] on div at bounding box center [395, 174] width 791 height 348
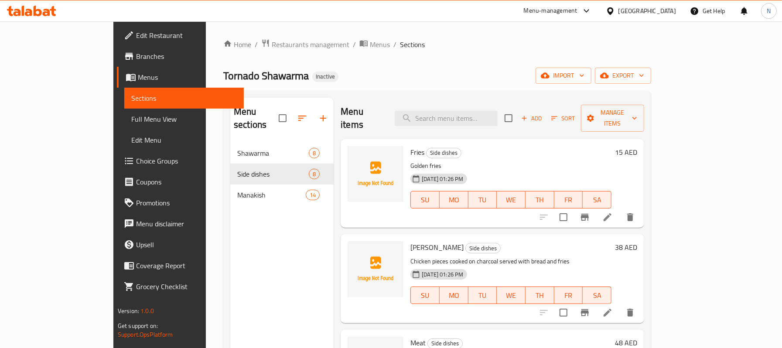
click at [131, 116] on span "Full Menu View" at bounding box center [184, 119] width 106 height 10
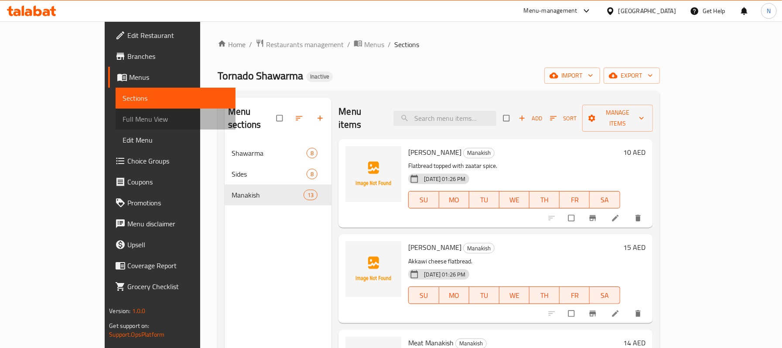
click at [123, 117] on span "Full Menu View" at bounding box center [176, 119] width 106 height 10
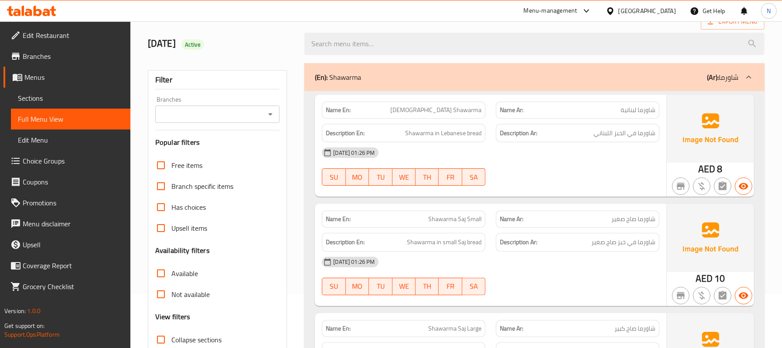
scroll to position [116, 0]
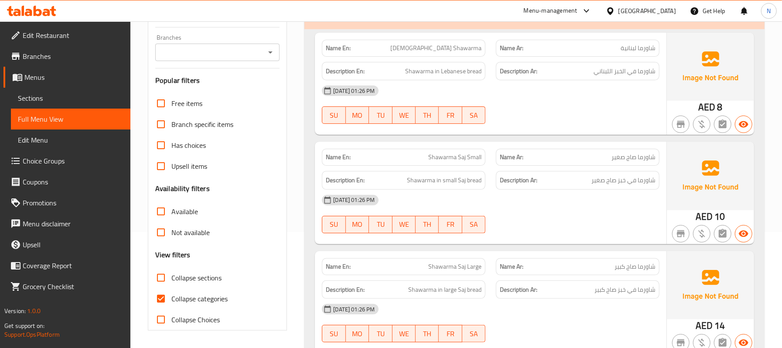
click at [440, 65] on div "Description En: Shawarma in Lebanese bread" at bounding box center [404, 71] width 164 height 19
click at [193, 281] on span "Collapse sections" at bounding box center [197, 278] width 50 height 10
click at [172, 281] on input "Collapse sections" at bounding box center [161, 278] width 21 height 21
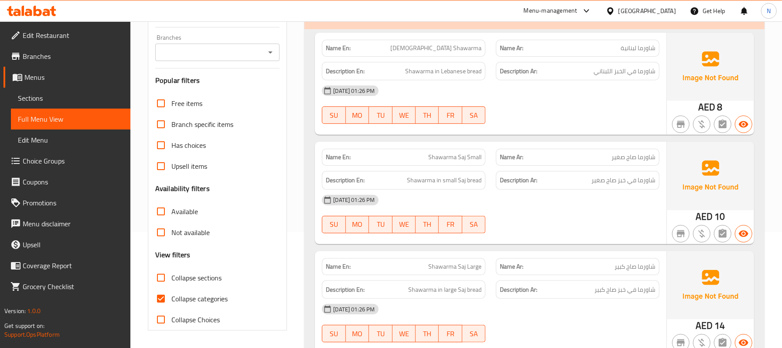
checkbox input "true"
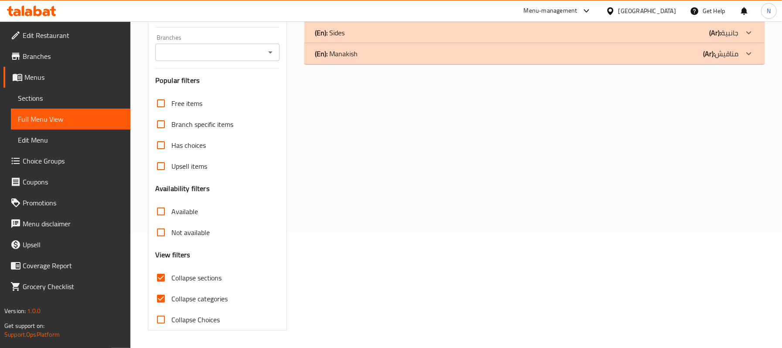
click at [367, 63] on div "(En): Manakish (Ar): مناقيش" at bounding box center [535, 53] width 460 height 21
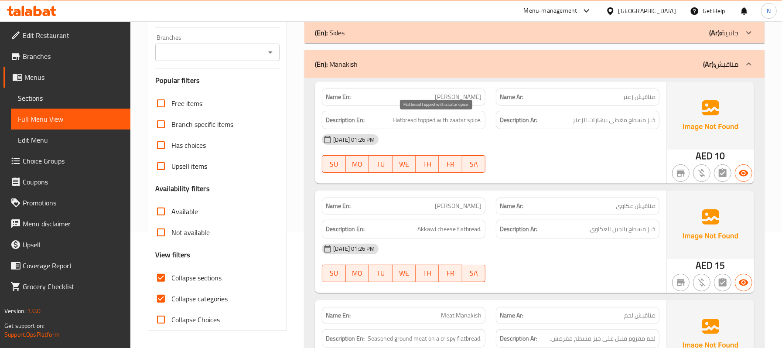
click at [402, 124] on span "Flatbread topped with zaatar spice." at bounding box center [437, 120] width 89 height 11
copy span "Flatbread topped with zaatar spice."
click at [458, 238] on div "Description En: Akkawi cheese flatbread." at bounding box center [404, 229] width 164 height 19
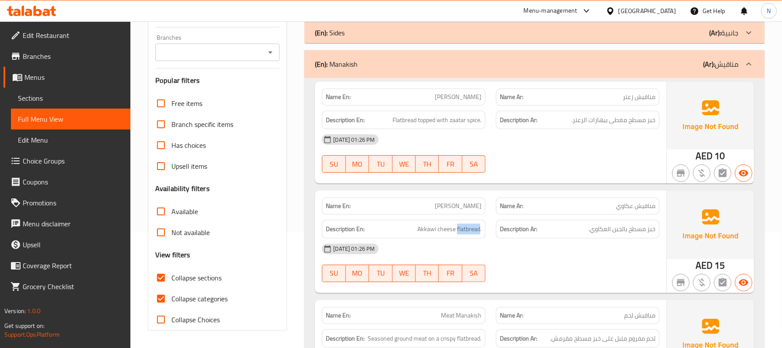
click at [458, 238] on div "Description En: Akkawi cheese flatbread." at bounding box center [404, 229] width 164 height 19
copy span "Akkawi cheese flatbread."
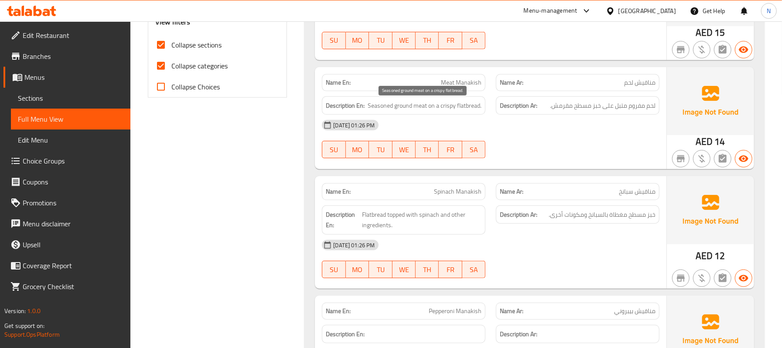
click at [456, 103] on span "Seasoned ground meat on a crispy flatbread." at bounding box center [425, 105] width 114 height 11
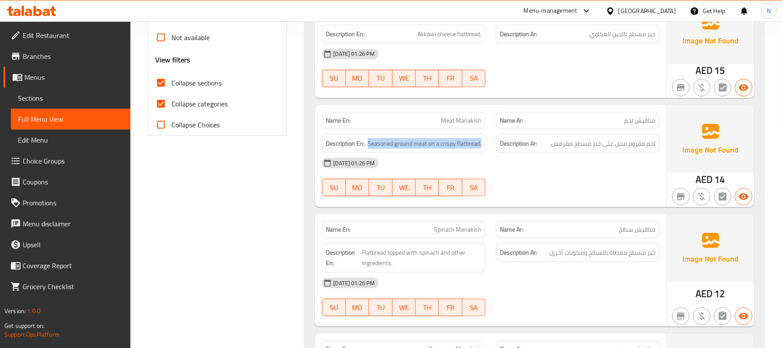
scroll to position [291, 0]
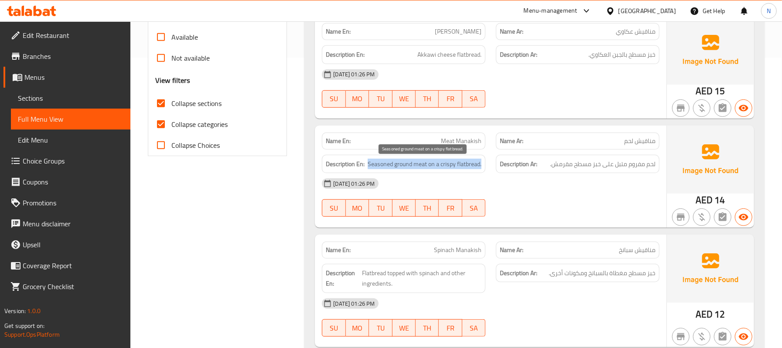
copy span "Seasoned ground meat on a crispy flatbread."
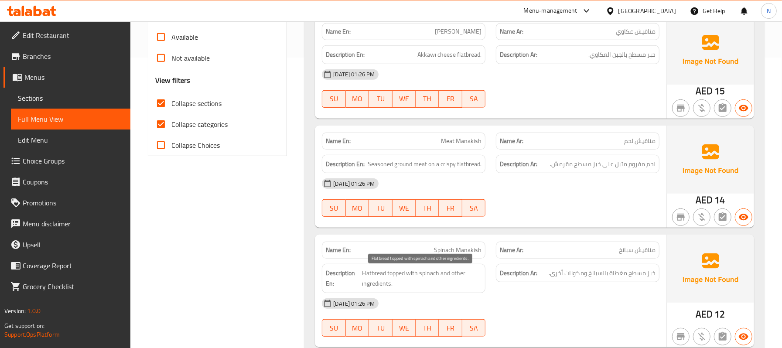
click at [439, 285] on span "Flatbread topped with spinach and other ingredients." at bounding box center [422, 278] width 120 height 21
click at [428, 278] on span "Flatbread topped with spinach and other ingredients." at bounding box center [422, 278] width 120 height 21
copy span "Flatbread topped with spinach and other ingredients."
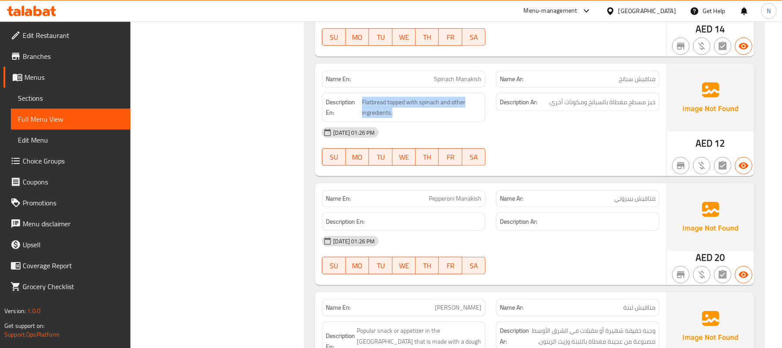
scroll to position [465, 0]
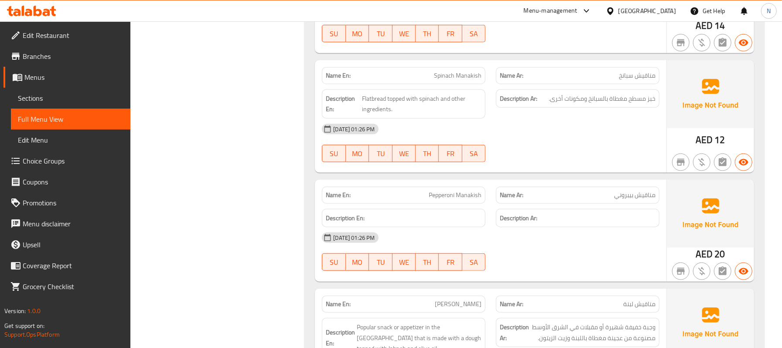
click at [444, 200] on span "Pepperoni Manakish" at bounding box center [455, 195] width 53 height 9
copy span "Pepperoni Manakish"
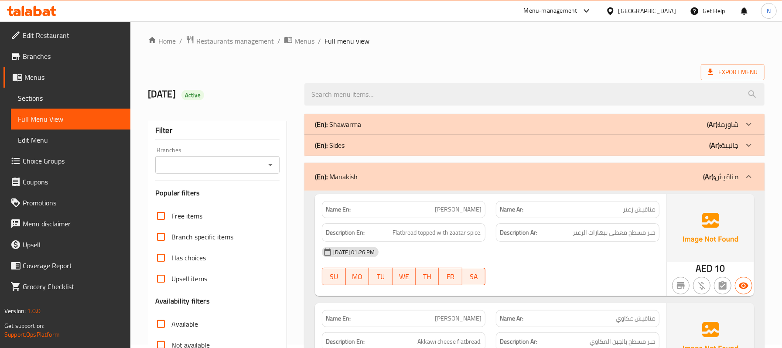
scroll to position [0, 0]
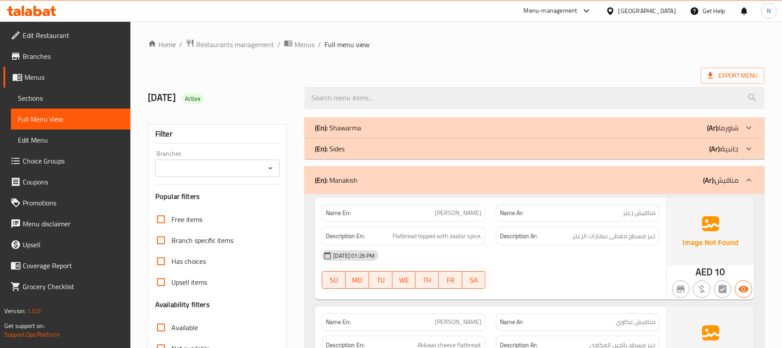
click at [351, 126] on p "(En): Shawarma" at bounding box center [338, 128] width 46 height 10
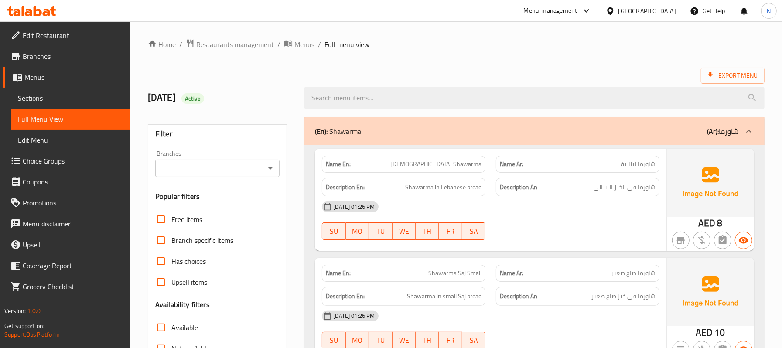
click at [457, 48] on ol "Home / Restaurants management / Menus / Full menu view" at bounding box center [456, 44] width 617 height 11
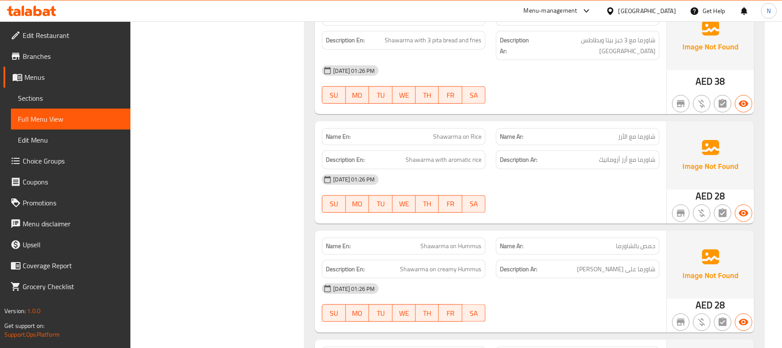
scroll to position [524, 0]
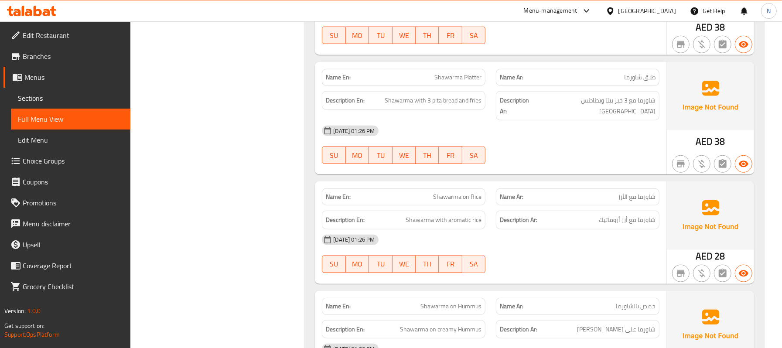
click at [465, 192] on span "Shawarma on Rice" at bounding box center [457, 196] width 48 height 9
copy span "Shawarma on Rice"
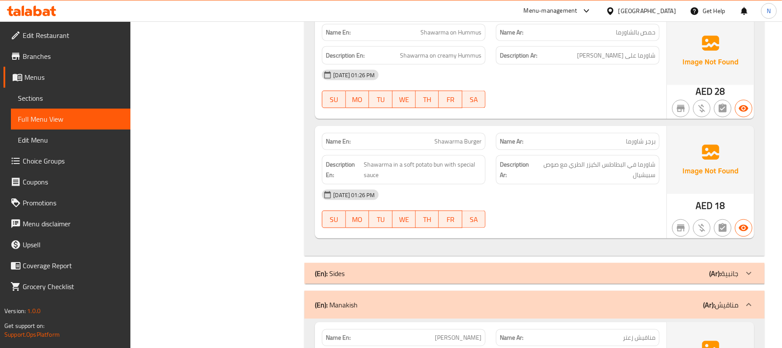
scroll to position [814, 0]
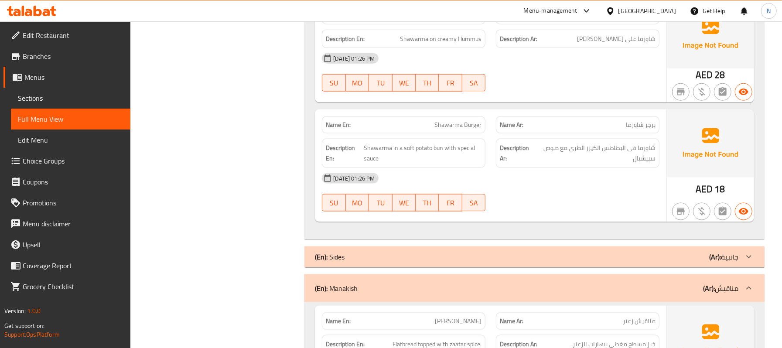
click at [447, 120] on span "Shawarma Burger" at bounding box center [458, 124] width 47 height 9
copy span "Shawarma Burger"
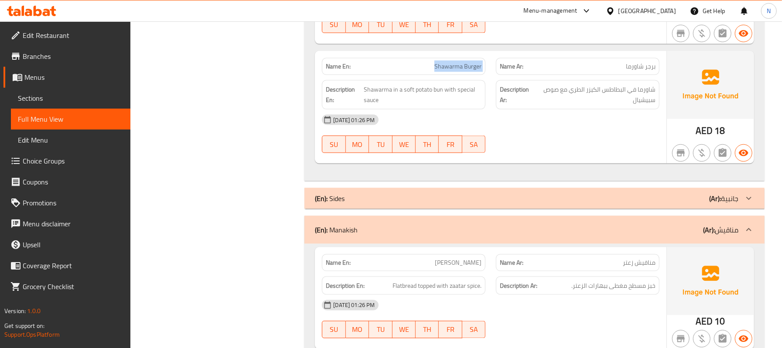
scroll to position [989, 0]
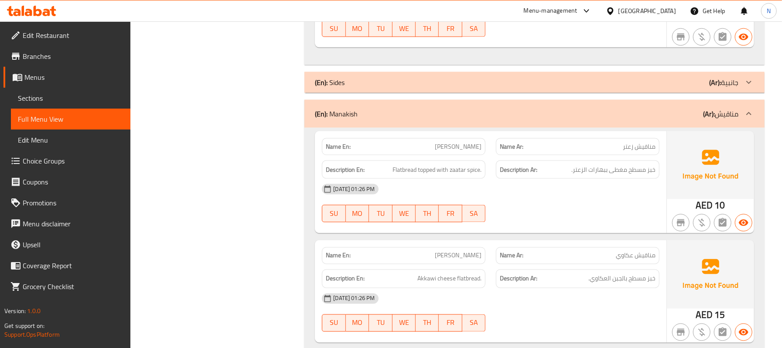
click at [388, 80] on div "(En): Sides (Ar): جانبية" at bounding box center [535, 82] width 460 height 21
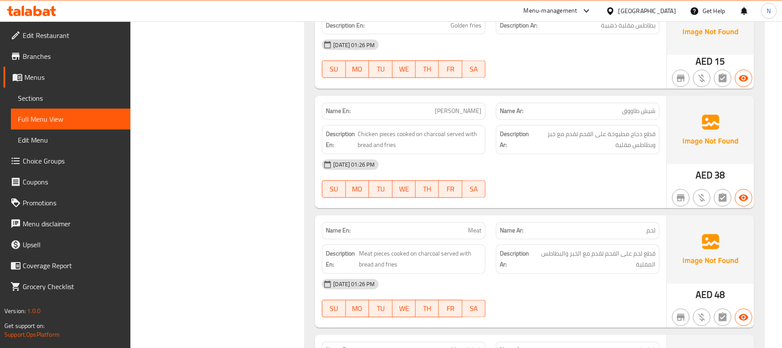
scroll to position [931, 0]
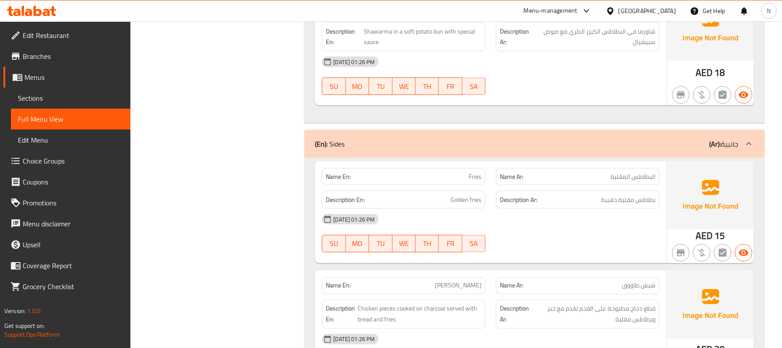
click at [477, 172] on span "Fries" at bounding box center [475, 176] width 13 height 9
copy span "Fries"
click at [432, 195] on h6 "Description En: Golden fries" at bounding box center [404, 200] width 156 height 11
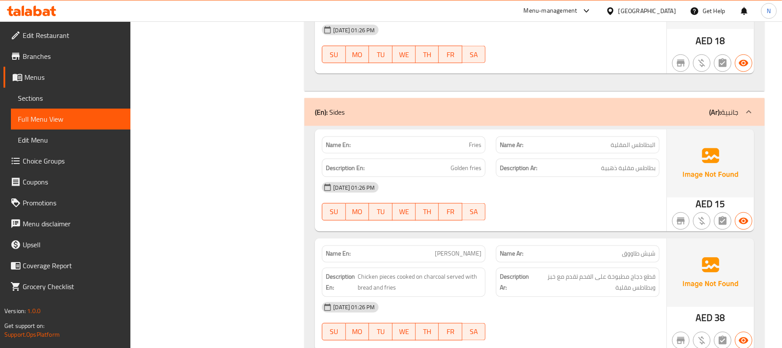
scroll to position [989, 0]
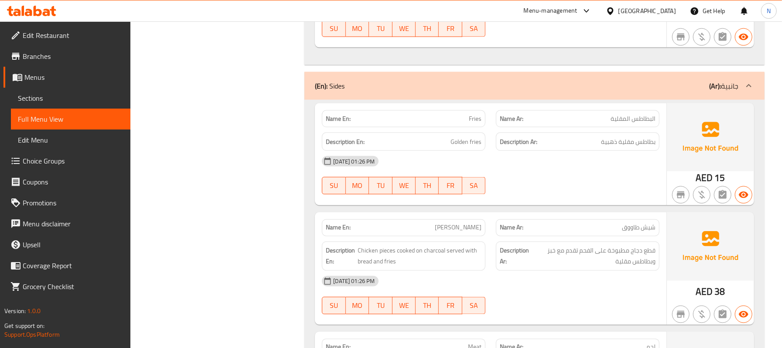
click at [444, 225] on div "Name En: Shish Tawook" at bounding box center [404, 228] width 164 height 17
copy span "[PERSON_NAME]"
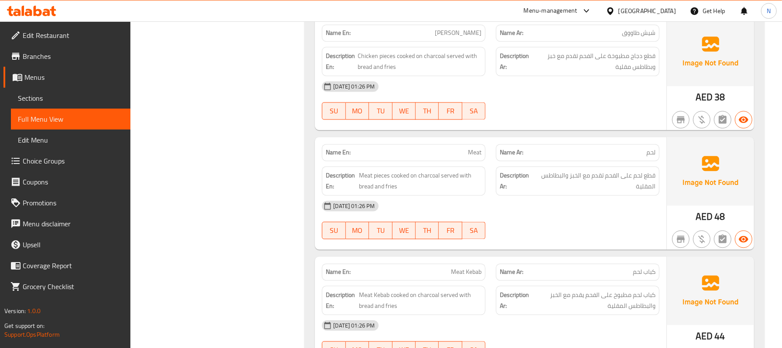
click at [465, 148] on p "Name En: Meat" at bounding box center [404, 152] width 156 height 9
copy span "Meat"
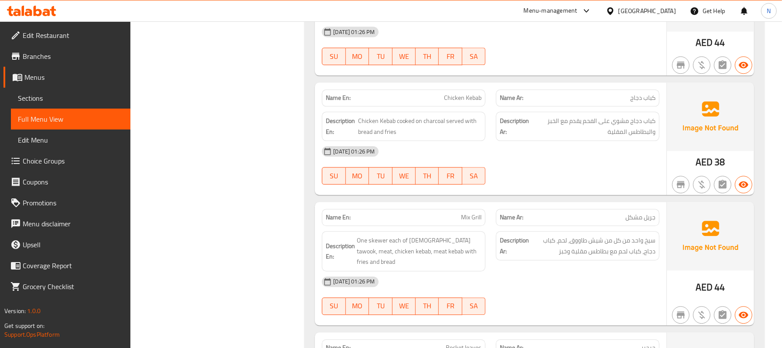
scroll to position [1358, 0]
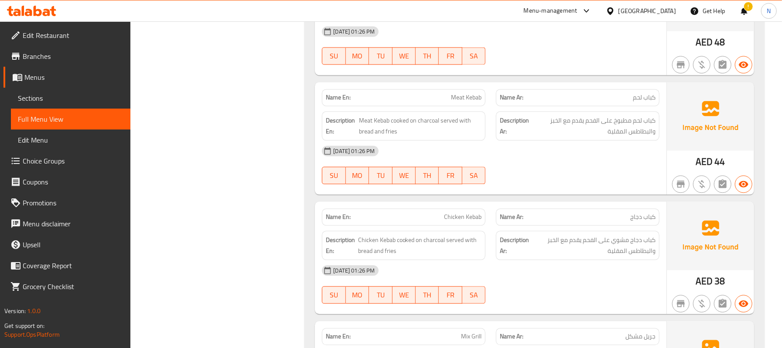
click at [470, 216] on span "Chicken Kebab" at bounding box center [463, 217] width 38 height 9
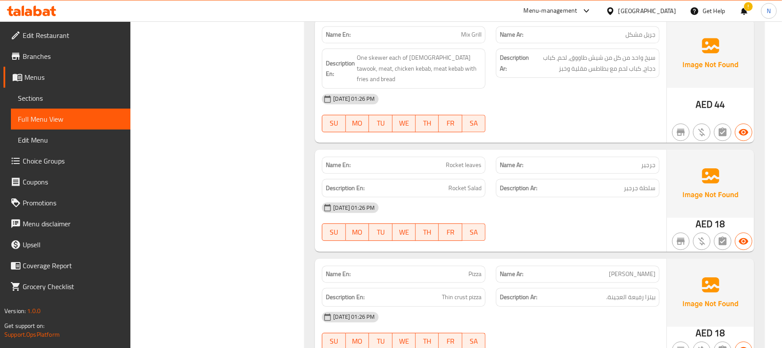
scroll to position [1661, 0]
click at [457, 160] on span "Rocket leaves" at bounding box center [464, 164] width 36 height 9
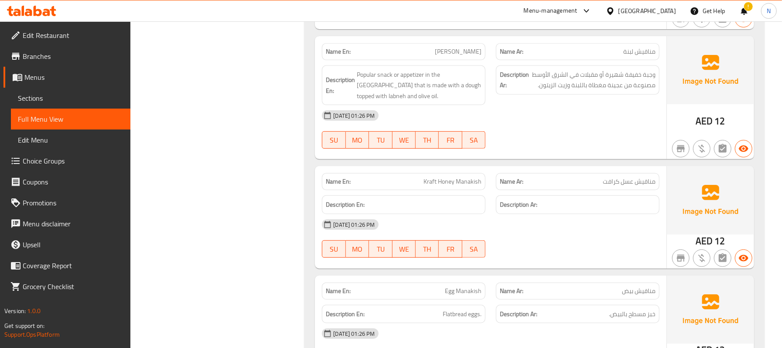
scroll to position [2592, 0]
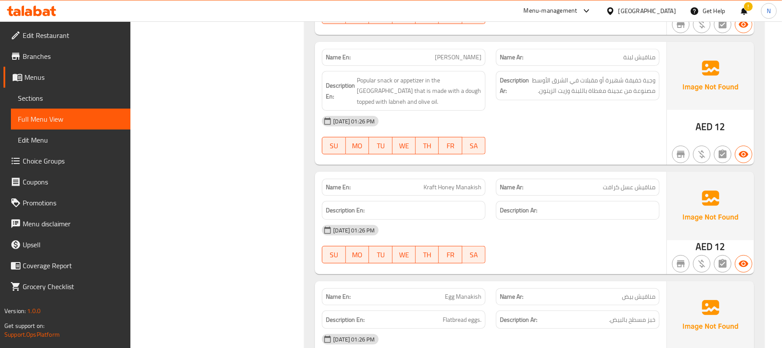
click at [465, 51] on div "Name En: Labneh Manakish" at bounding box center [404, 57] width 164 height 17
click at [457, 53] on span "[PERSON_NAME]" at bounding box center [458, 57] width 47 height 9
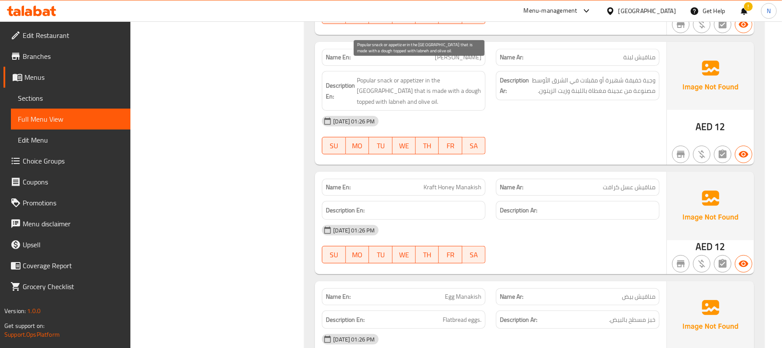
click at [372, 75] on span "Popular snack or appetizer in the Middle East that is made with a dough topped …" at bounding box center [419, 91] width 125 height 32
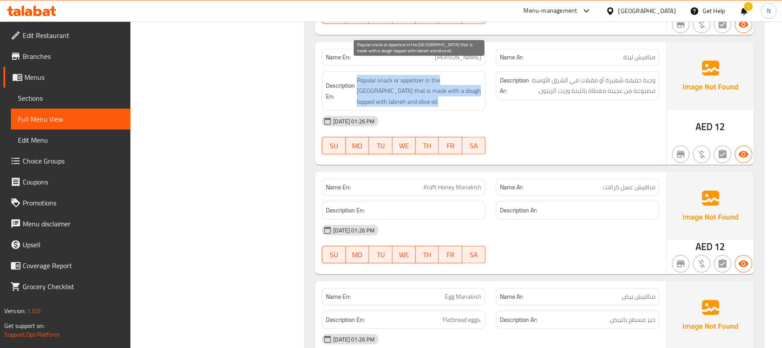
click at [372, 75] on span "Popular snack or appetizer in the Middle East that is made with a dough topped …" at bounding box center [419, 91] width 125 height 32
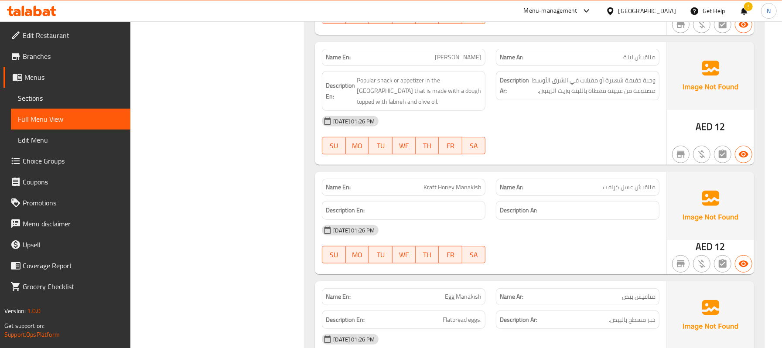
click at [456, 53] on span "[PERSON_NAME]" at bounding box center [458, 57] width 47 height 9
click at [460, 183] on span "Kraft Honey Manakish" at bounding box center [453, 187] width 58 height 9
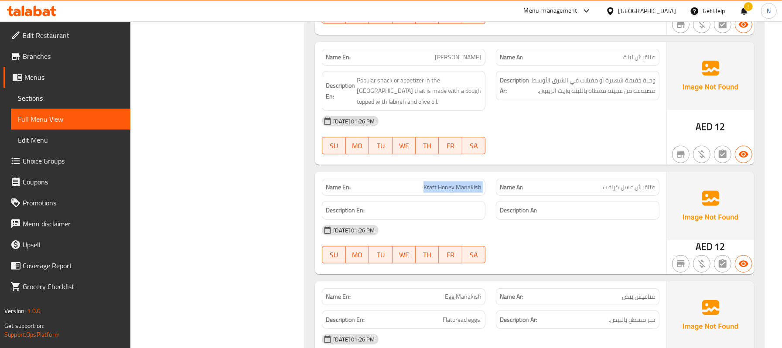
click at [460, 183] on span "Kraft Honey Manakish" at bounding box center [453, 187] width 58 height 9
click at [467, 292] on span "Egg Manakish" at bounding box center [463, 296] width 37 height 9
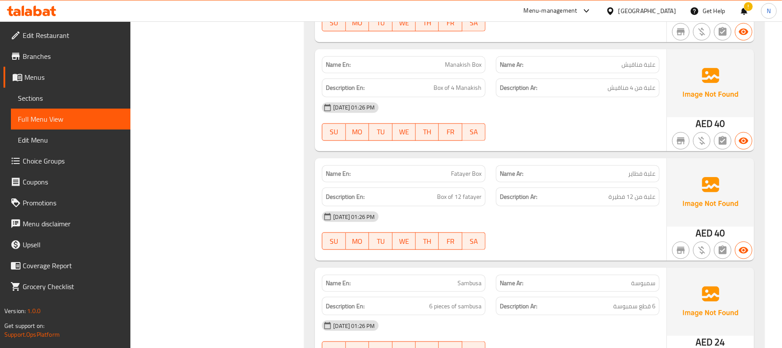
scroll to position [2906, 0]
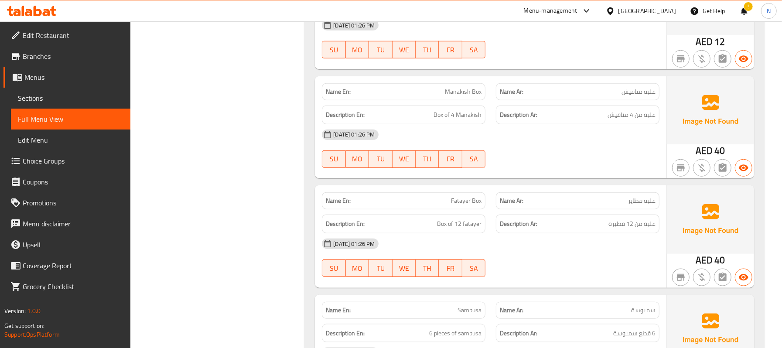
click at [327, 196] on strong "Name En:" at bounding box center [338, 200] width 25 height 9
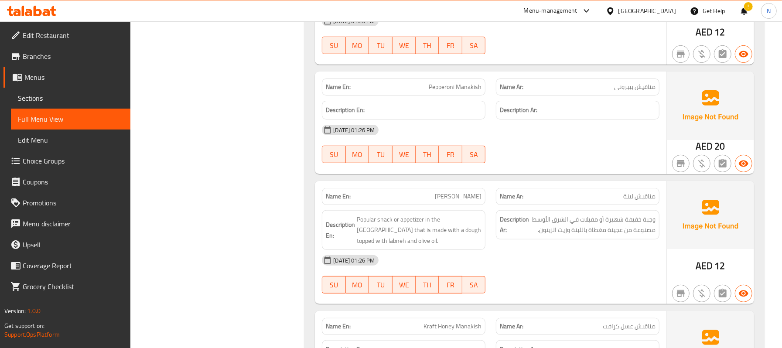
scroll to position [2441, 0]
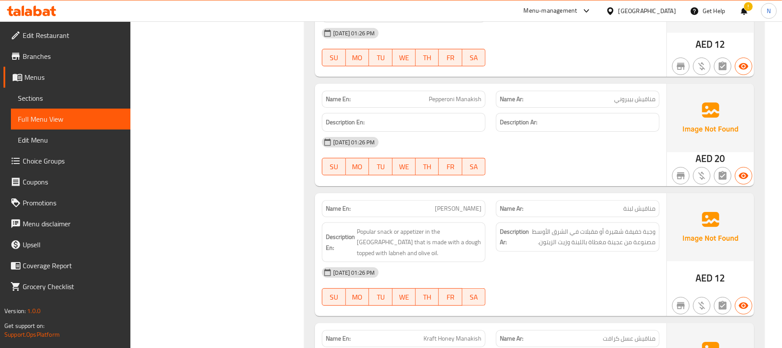
click at [441, 95] on span "Pepperoni Manakish" at bounding box center [455, 99] width 53 height 9
click at [440, 95] on span "Pepperoni Manakish" at bounding box center [455, 99] width 53 height 9
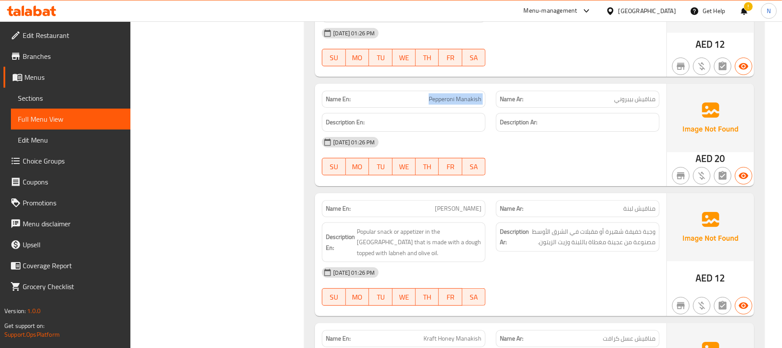
click at [440, 95] on span "Pepperoni Manakish" at bounding box center [455, 99] width 53 height 9
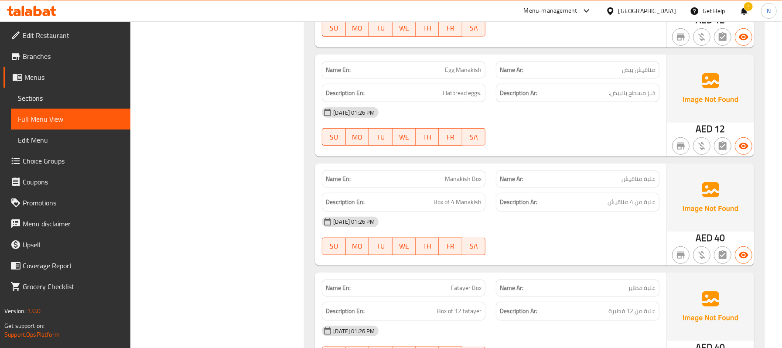
scroll to position [2848, 0]
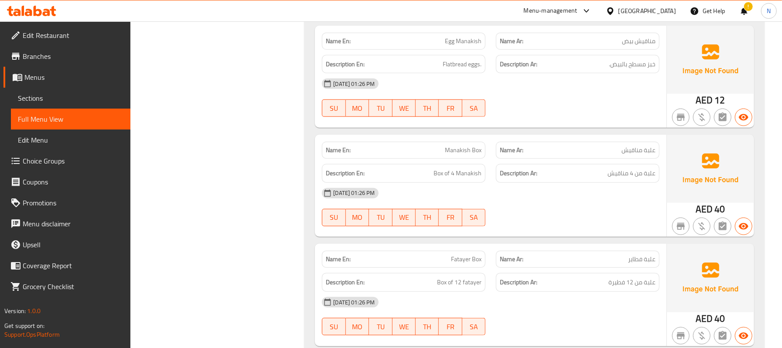
click at [554, 168] on h6 "Description Ar: علبة من 4 مناقيش" at bounding box center [578, 173] width 156 height 11
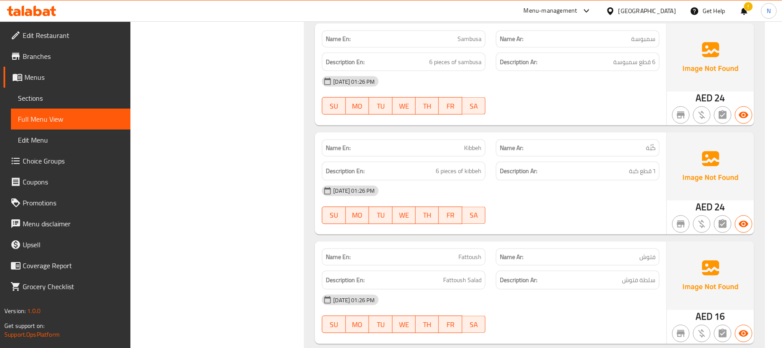
scroll to position [3197, 0]
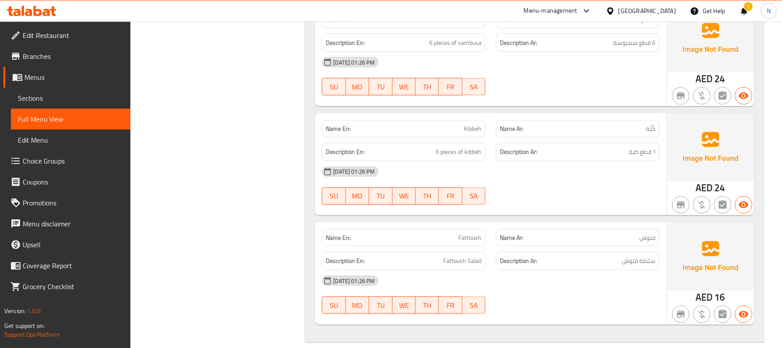
click at [455, 124] on p "Name En: Kibbeh" at bounding box center [404, 128] width 156 height 9
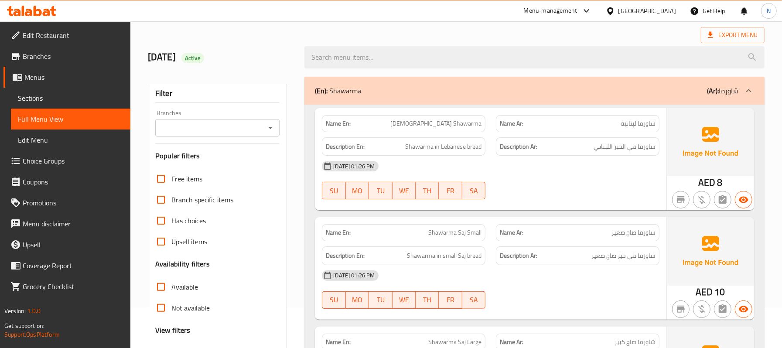
scroll to position [116, 0]
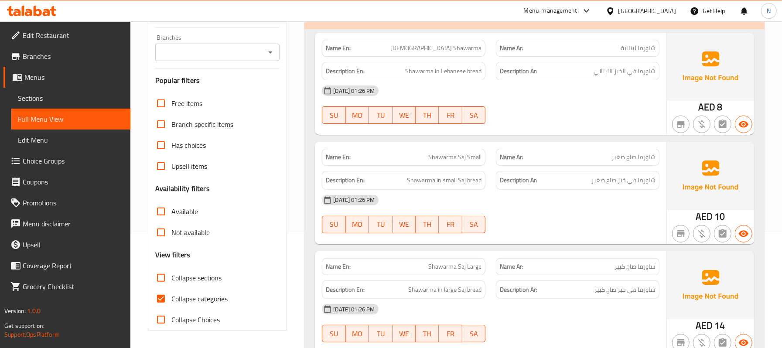
click at [191, 299] on span "Collapse categories" at bounding box center [200, 299] width 56 height 10
click at [172, 299] on input "Collapse categories" at bounding box center [161, 298] width 21 height 21
checkbox input "false"
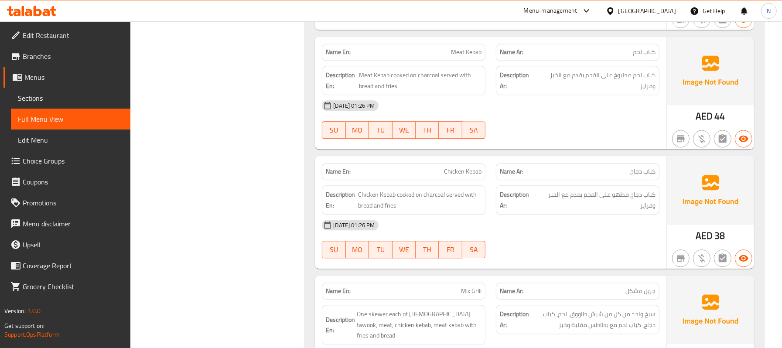
scroll to position [1513, 0]
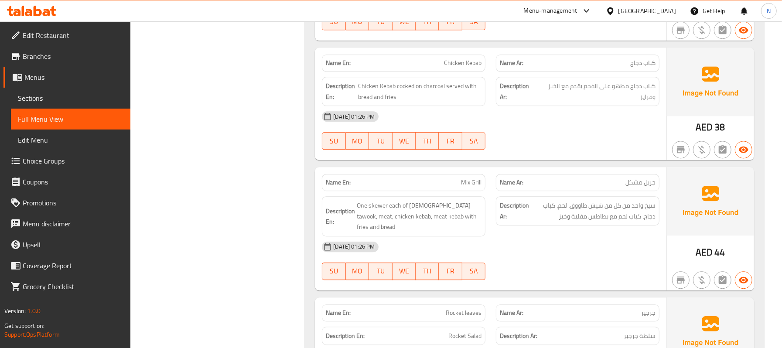
click at [474, 178] on span "Mix Grill" at bounding box center [471, 182] width 21 height 9
copy span "Mix Grill"
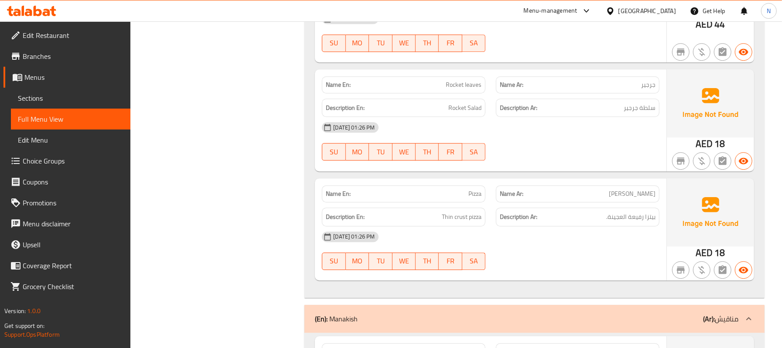
scroll to position [1746, 0]
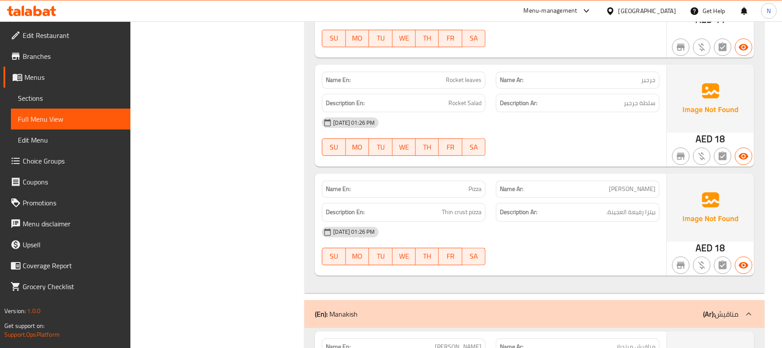
click at [468, 75] on span "Rocket leaves" at bounding box center [464, 79] width 36 height 9
copy span "Rocket leaves"
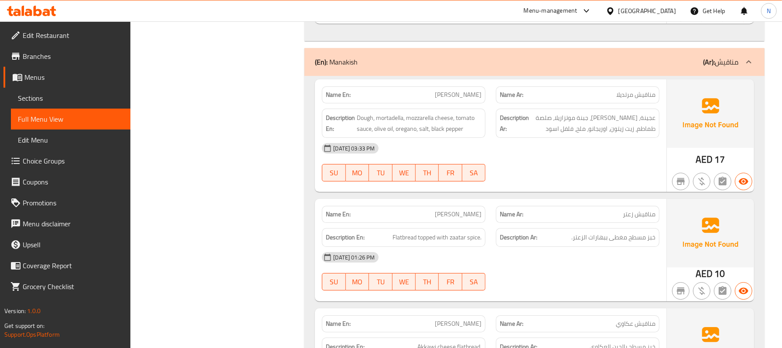
scroll to position [1863, 0]
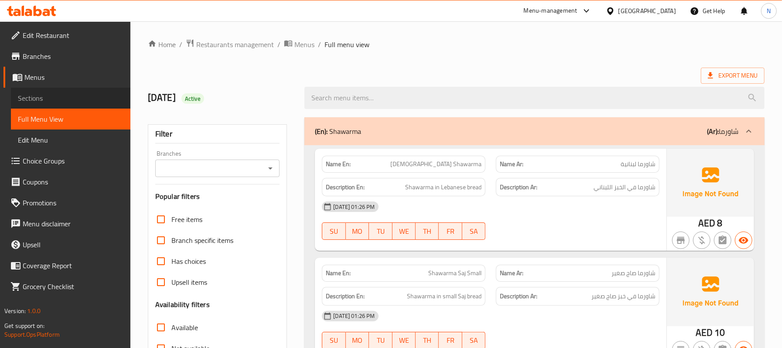
click at [29, 93] on span "Sections" at bounding box center [71, 98] width 106 height 10
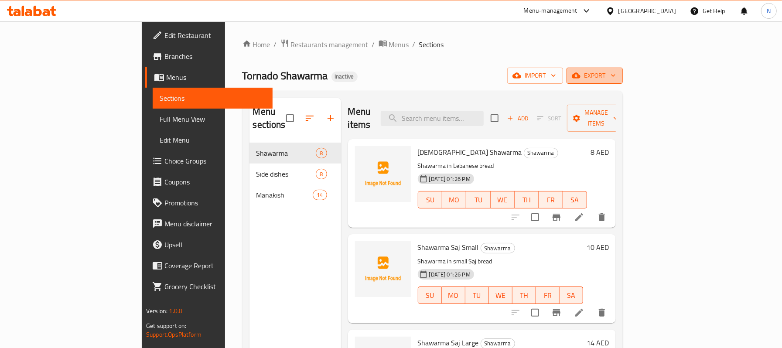
click at [623, 69] on button "export" at bounding box center [595, 76] width 56 height 16
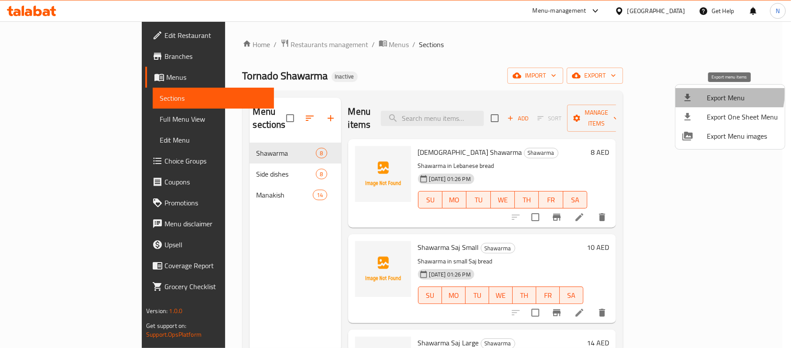
click at [710, 93] on span "Export Menu" at bounding box center [742, 98] width 71 height 10
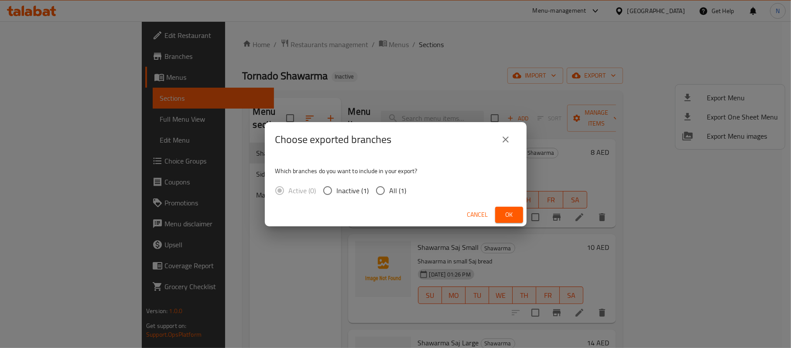
click at [502, 140] on icon "close" at bounding box center [506, 139] width 10 height 10
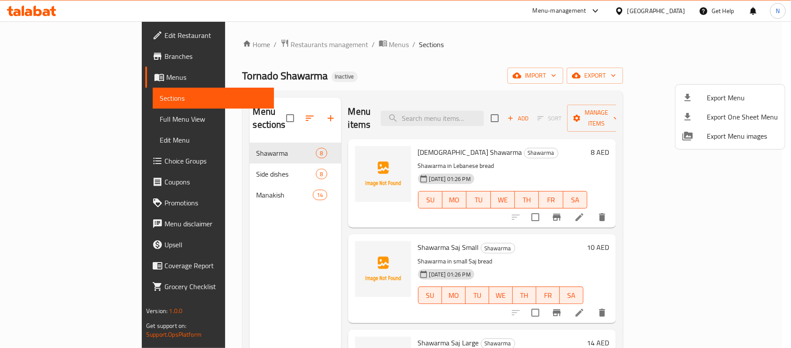
click at [545, 79] on div at bounding box center [395, 174] width 791 height 348
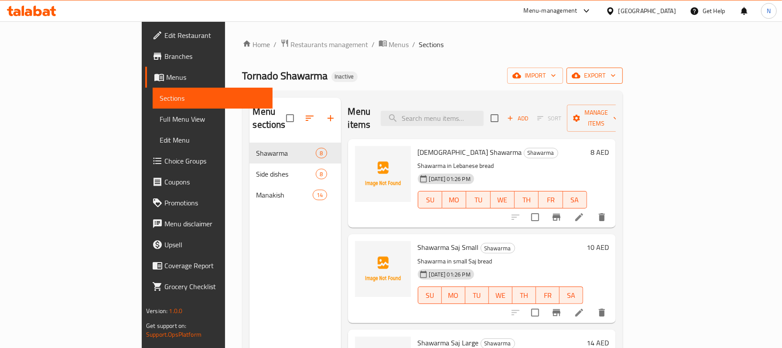
click at [616, 77] on span "export" at bounding box center [595, 75] width 42 height 11
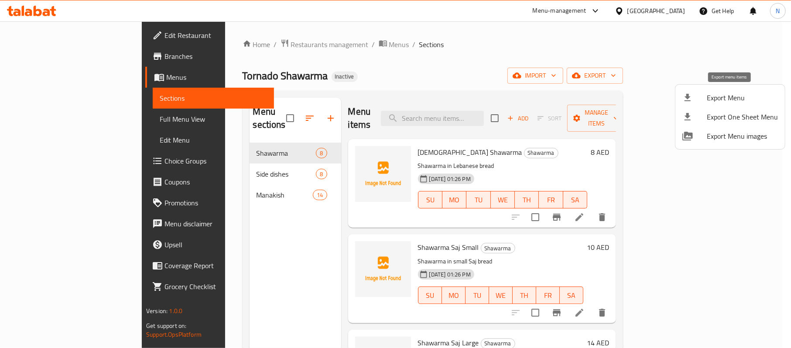
click at [731, 93] on span "Export Menu" at bounding box center [742, 98] width 71 height 10
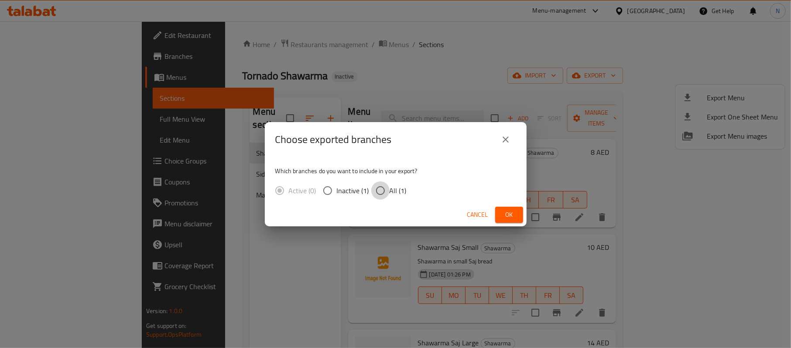
click at [381, 192] on input "All (1)" at bounding box center [380, 191] width 18 height 18
radio input "true"
click at [512, 219] on span "Ok" at bounding box center [509, 214] width 14 height 11
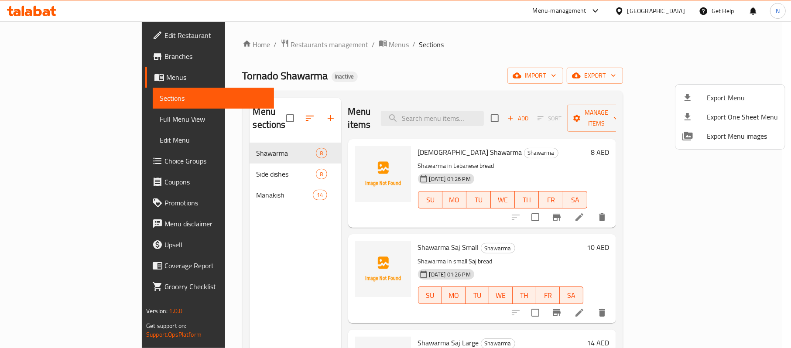
click at [724, 95] on span "Export Menu" at bounding box center [742, 98] width 71 height 10
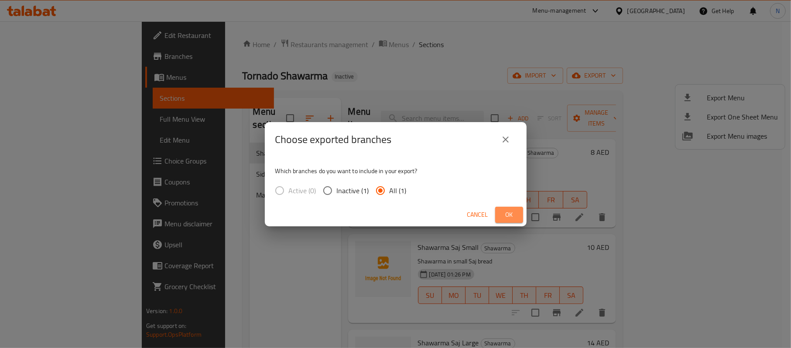
click at [503, 213] on span "Ok" at bounding box center [509, 214] width 14 height 11
